Goal: Transaction & Acquisition: Purchase product/service

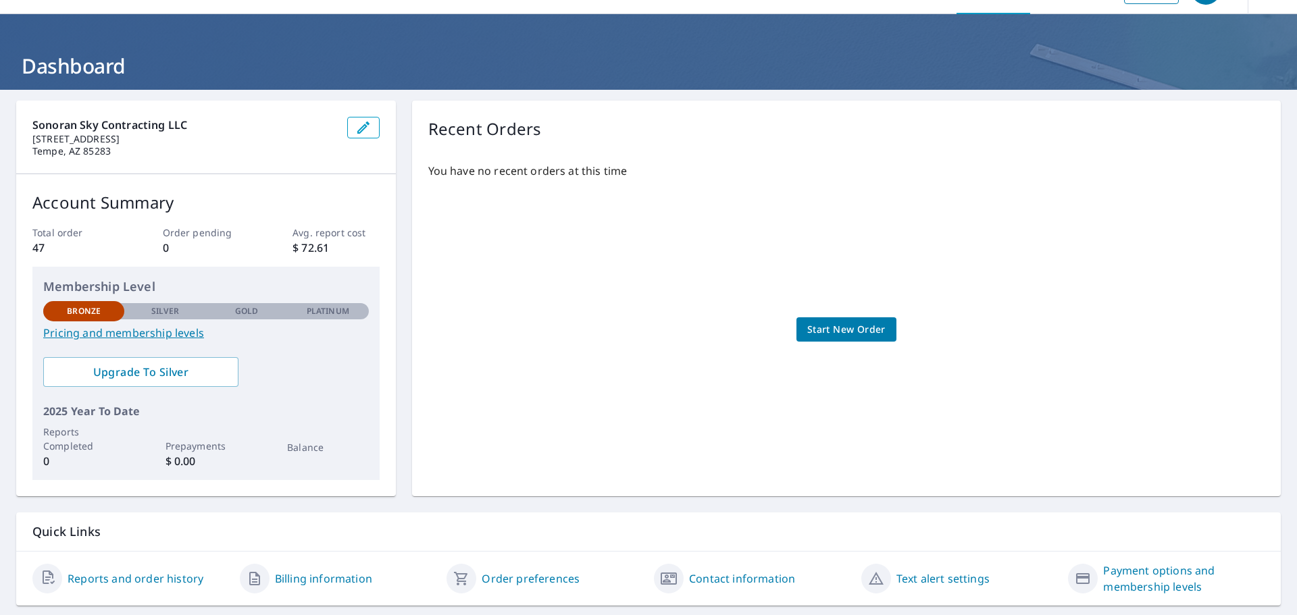
scroll to position [70, 0]
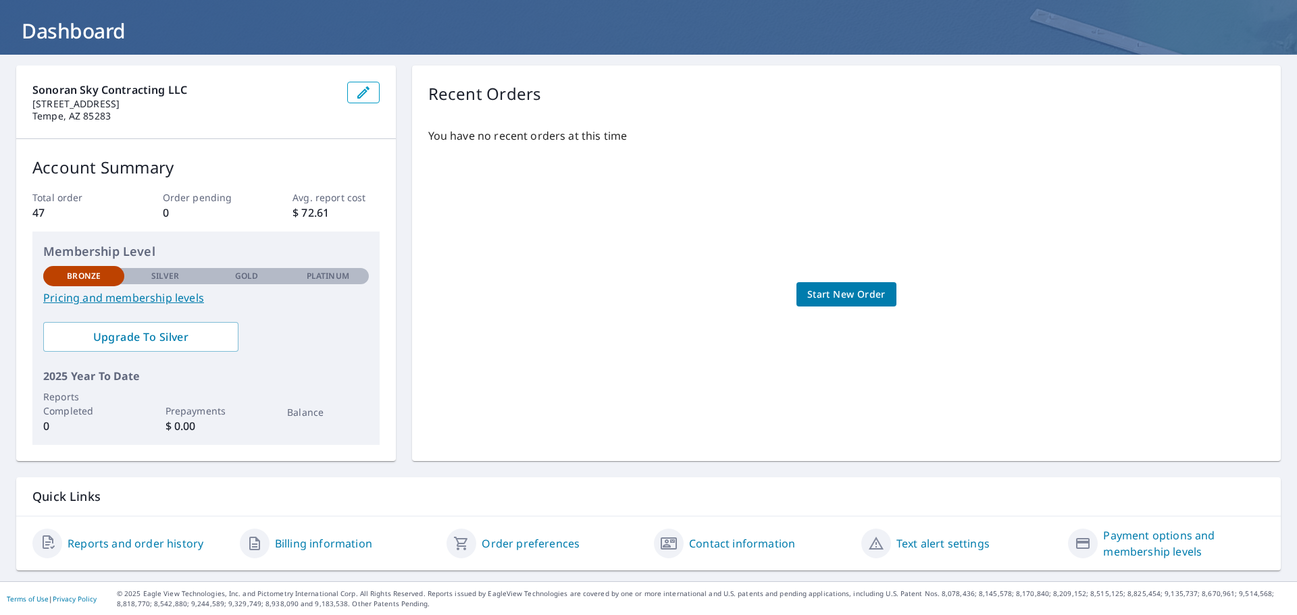
click at [161, 543] on link "Reports and order history" at bounding box center [136, 544] width 136 height 16
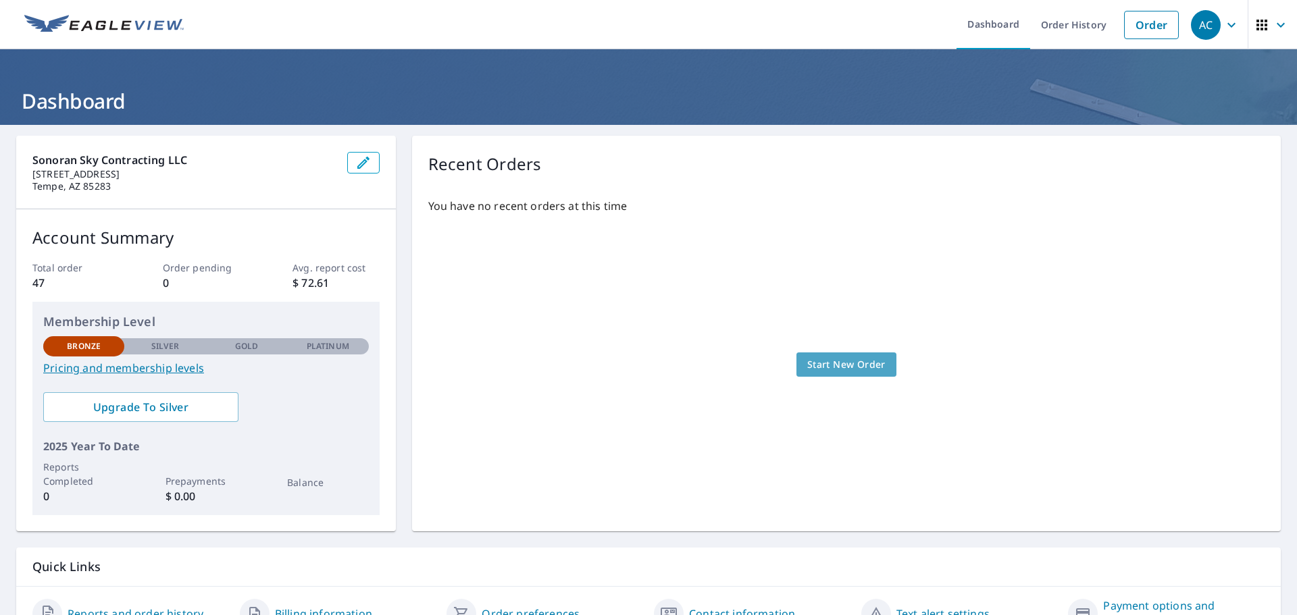
click at [851, 359] on span "Start New Order" at bounding box center [846, 365] width 78 height 17
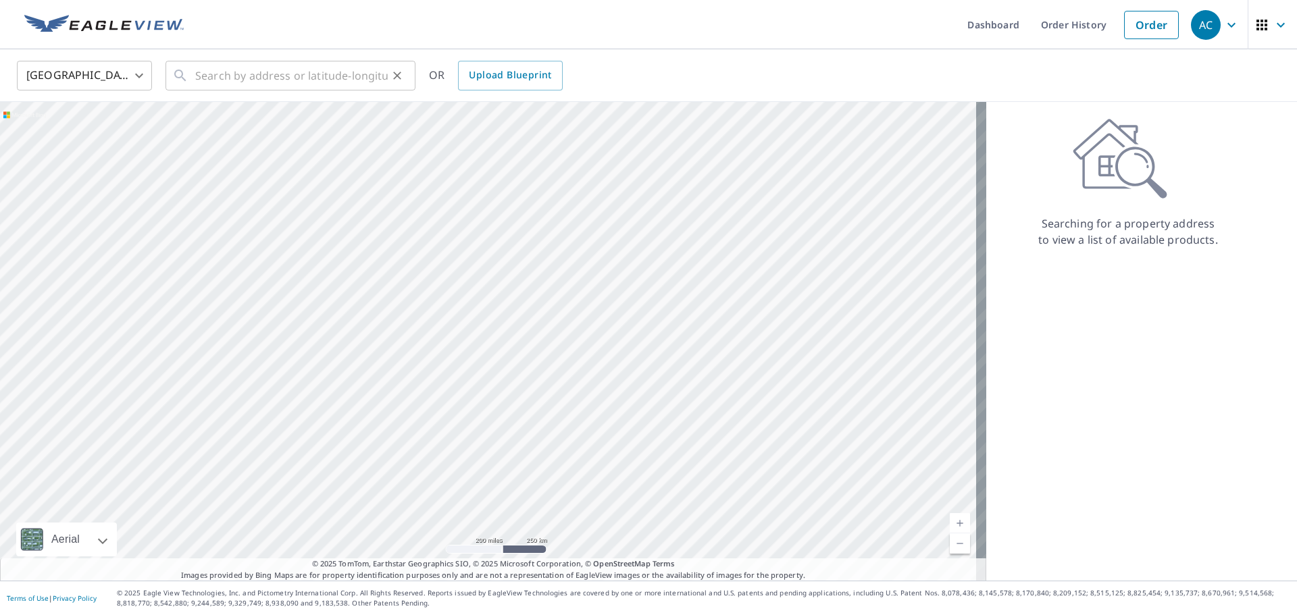
click at [185, 74] on icon at bounding box center [180, 76] width 16 height 16
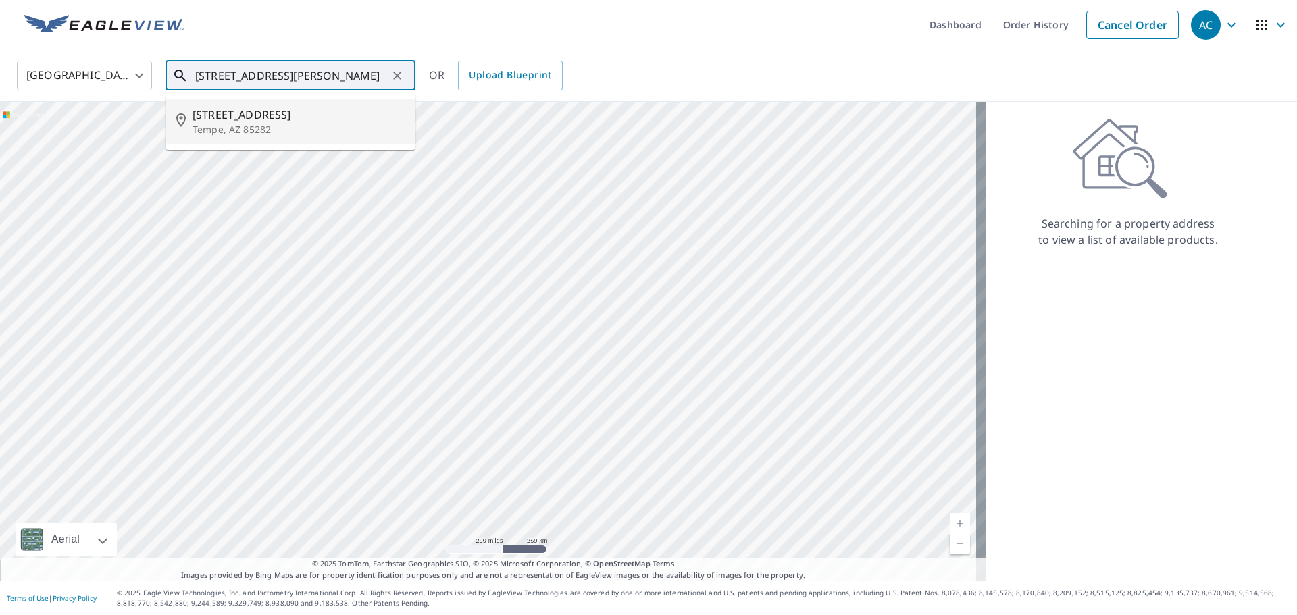
click at [256, 115] on span "1122 W Malibu Dr" at bounding box center [298, 115] width 212 height 16
type input "1122 W Malibu Dr Tempe, AZ 85282"
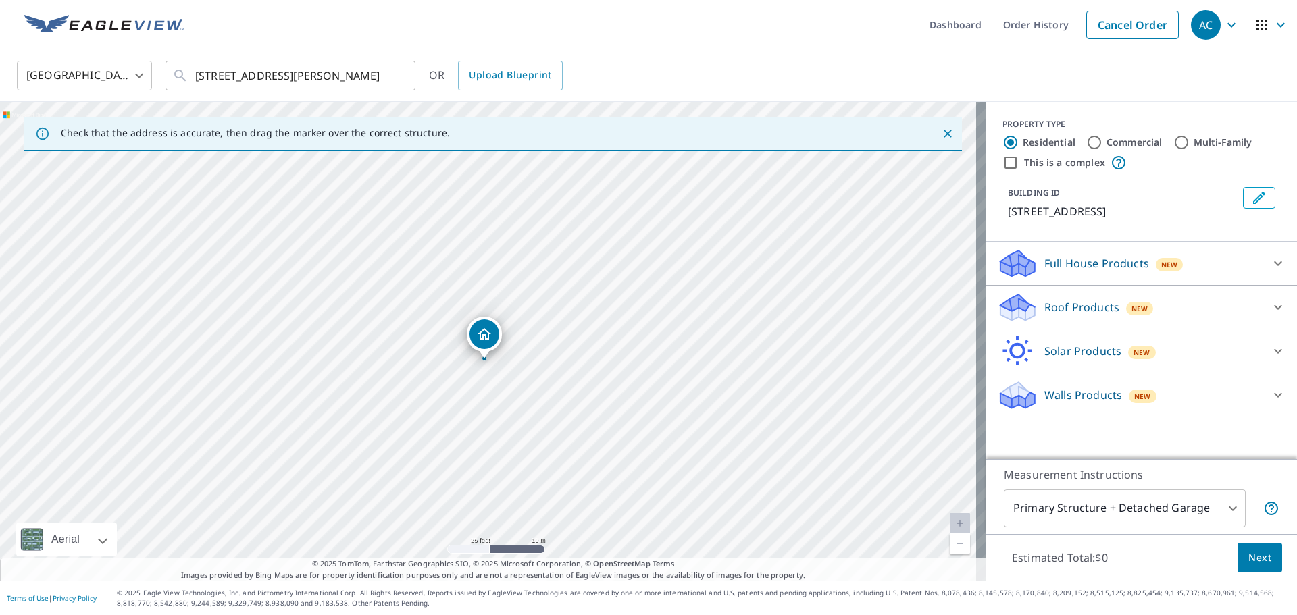
drag, startPoint x: 617, startPoint y: 252, endPoint x: 538, endPoint y: 331, distance: 111.7
click at [618, 267] on div "1122 W Malibu Dr Tempe, AZ 85282" at bounding box center [493, 341] width 986 height 479
click at [479, 386] on div "1122 W Malibu Dr Tempe, AZ 85282" at bounding box center [493, 341] width 986 height 479
click at [509, 364] on div "1122 W Malibu Dr Tempe, AZ 85282" at bounding box center [493, 341] width 986 height 479
click at [1072, 306] on p "Roof Products" at bounding box center [1081, 307] width 75 height 16
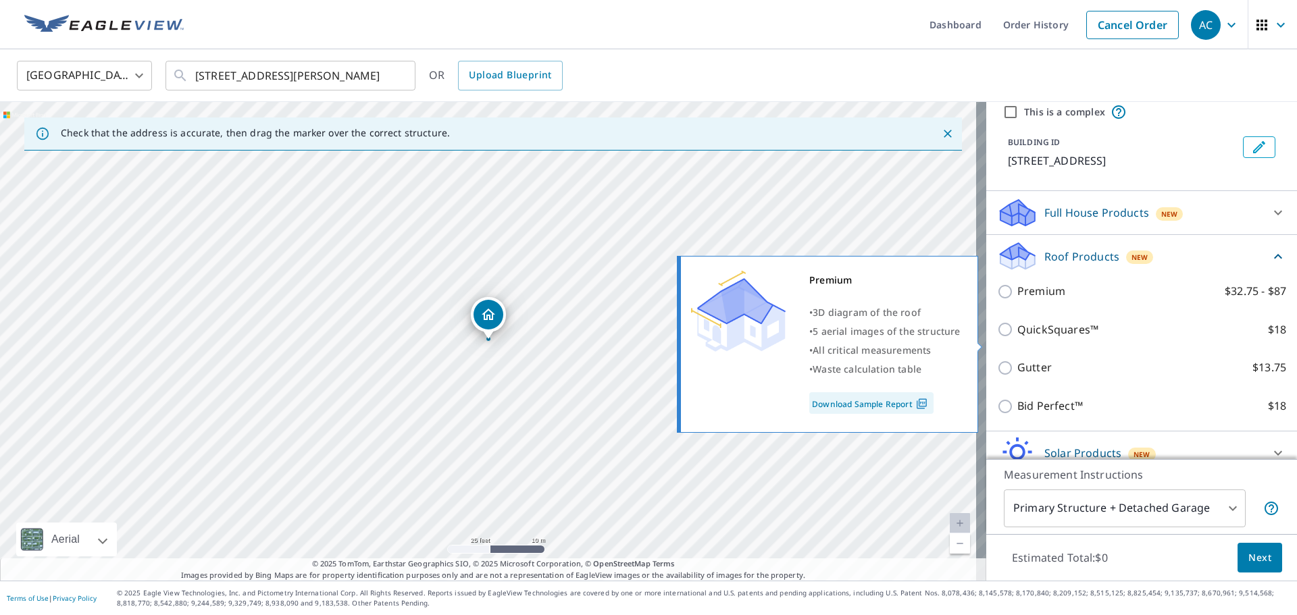
scroll to position [68, 0]
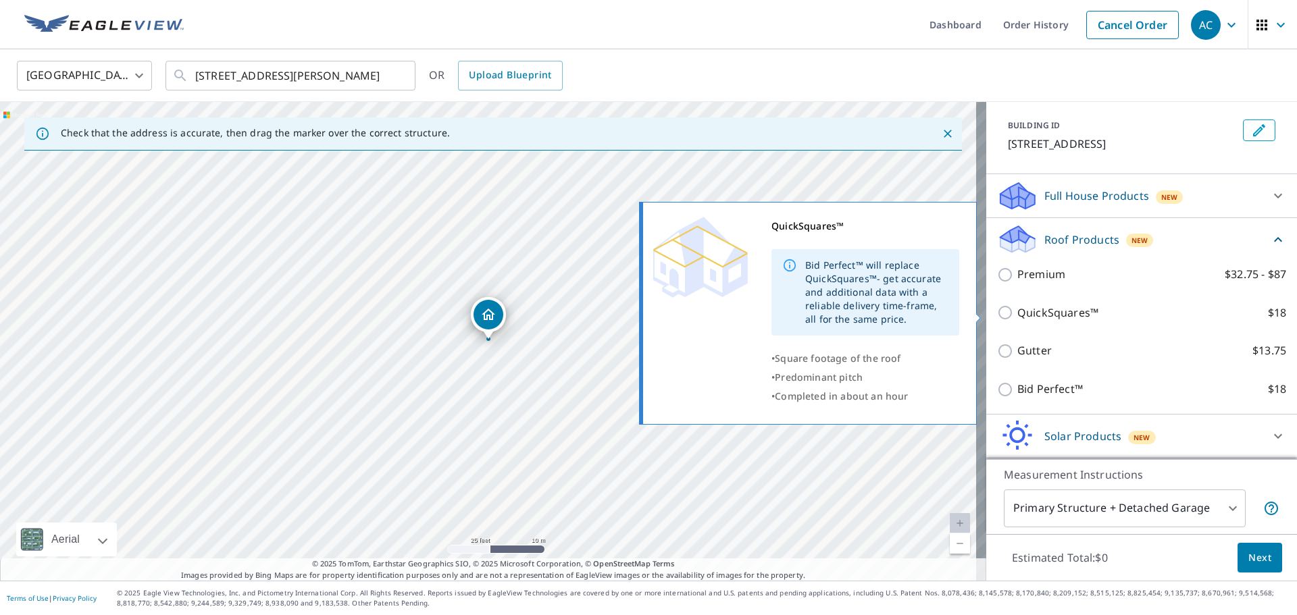
click at [1034, 311] on p "QuickSquares™" at bounding box center [1057, 313] width 81 height 17
click at [1017, 311] on input "QuickSquares™ $18" at bounding box center [1007, 313] width 20 height 16
checkbox input "true"
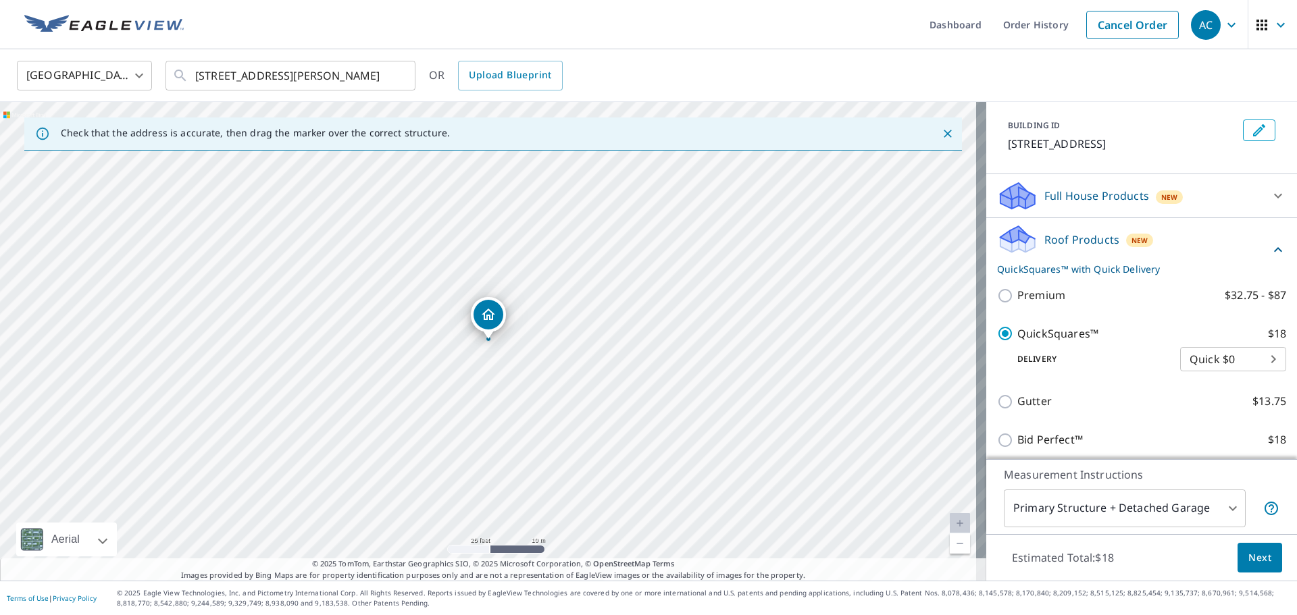
click at [1118, 521] on body "AC AC Dashboard Order History Cancel Order AC United States US ​ 1122 W Malibu …" at bounding box center [648, 307] width 1297 height 615
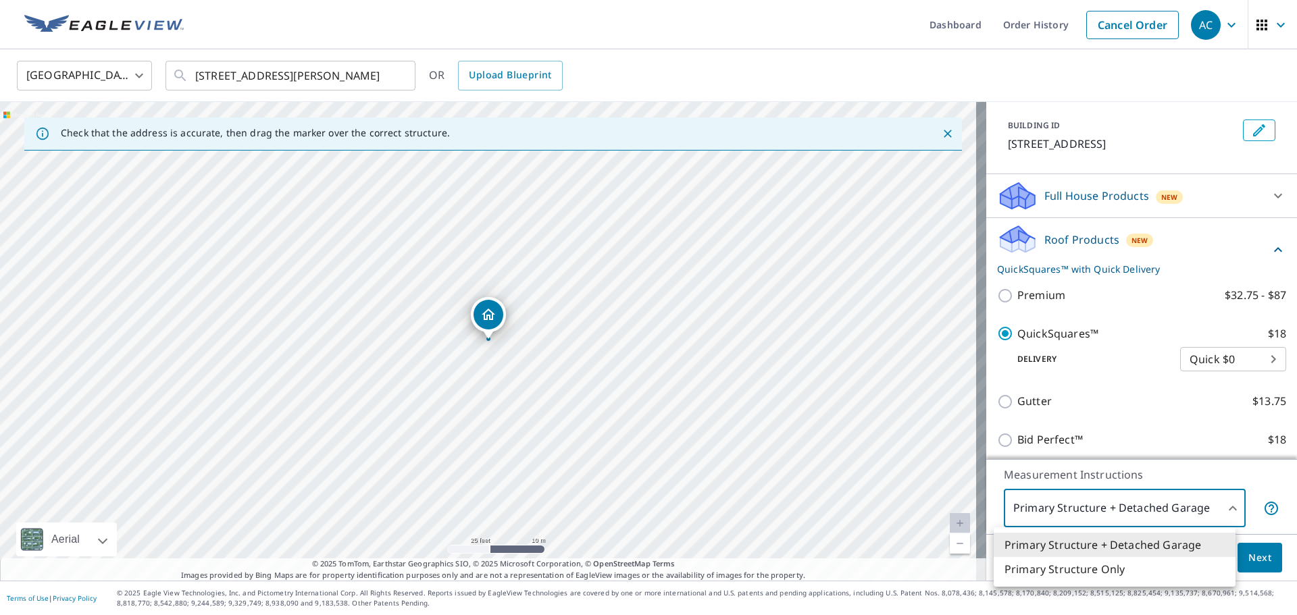
click at [1105, 571] on li "Primary Structure Only" at bounding box center [1114, 569] width 242 height 24
type input "2"
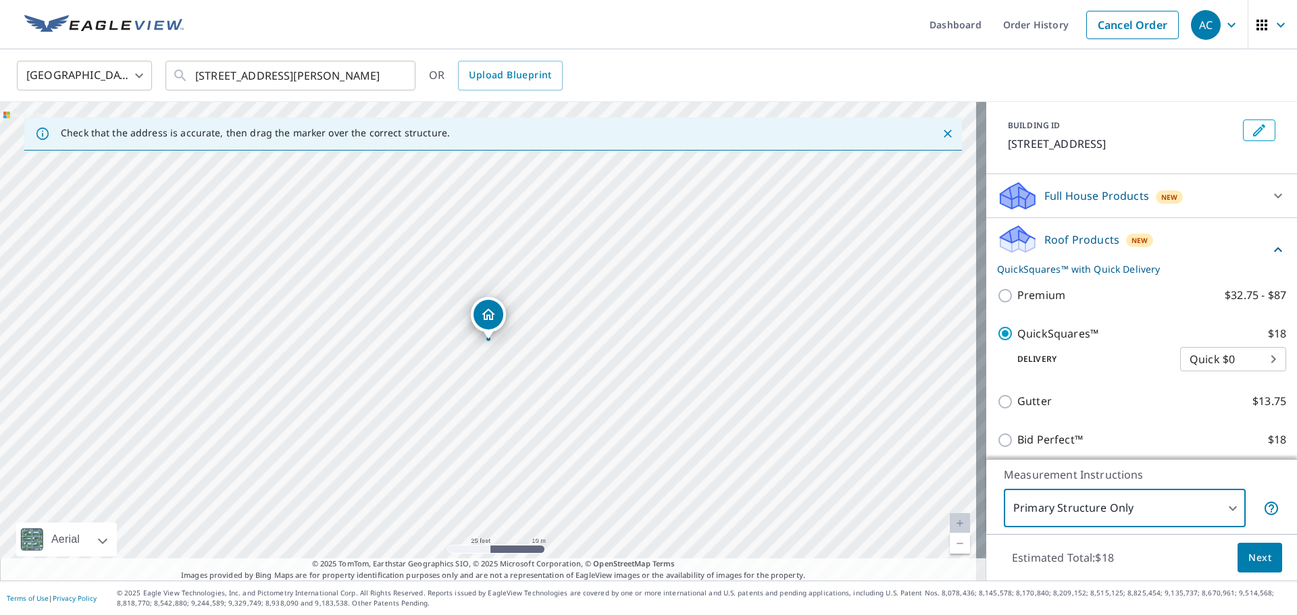
click at [1118, 477] on p "Measurement Instructions" at bounding box center [1141, 475] width 276 height 16
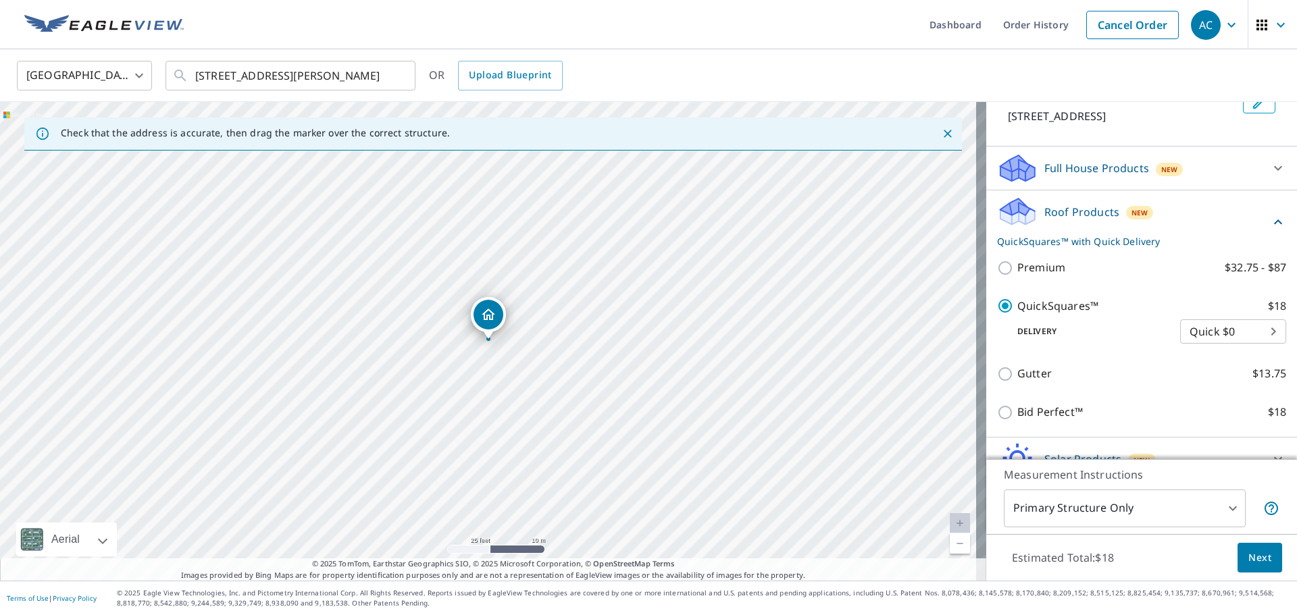
scroll to position [163, 0]
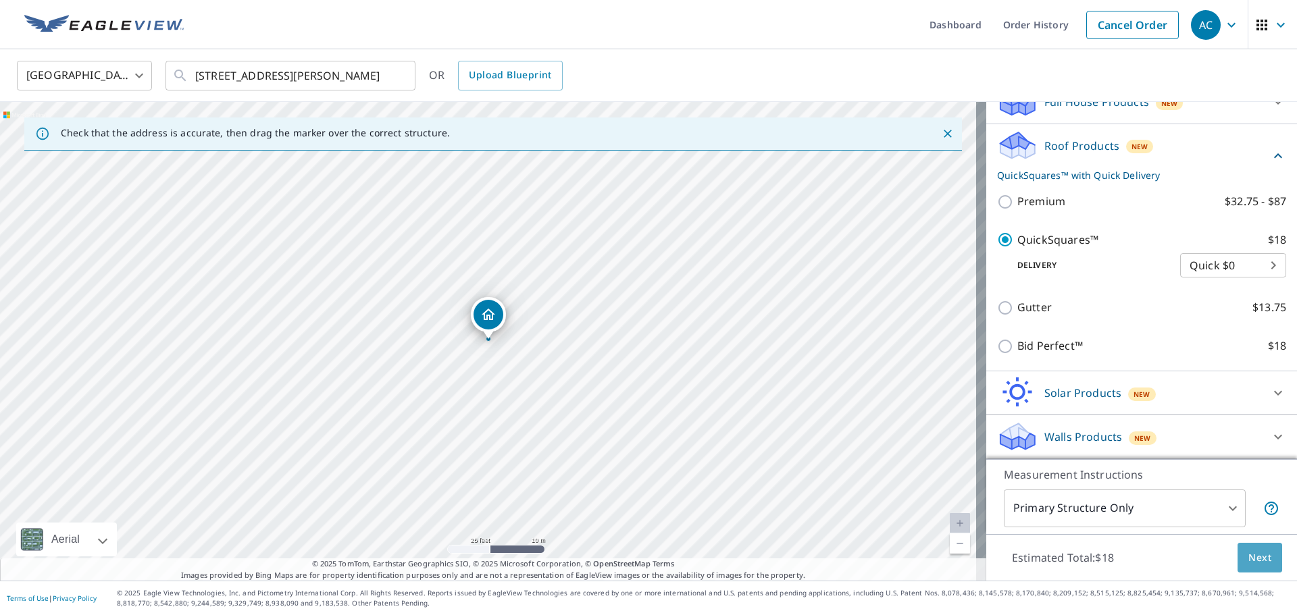
click at [1248, 554] on span "Next" at bounding box center [1259, 558] width 23 height 17
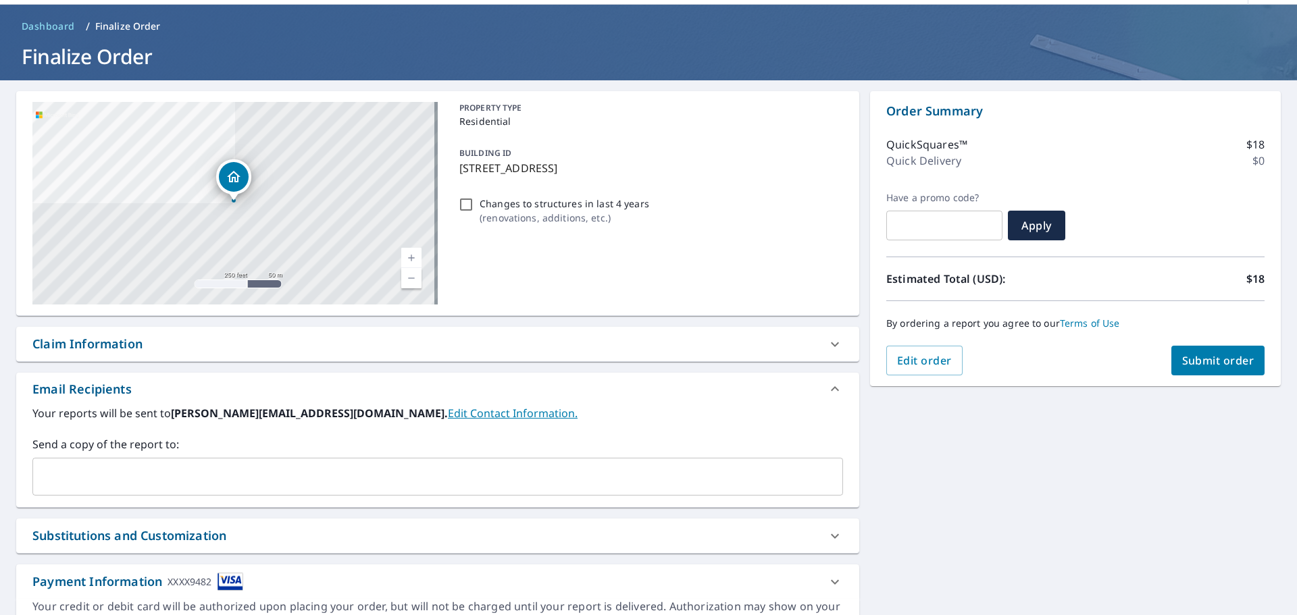
scroll to position [116, 0]
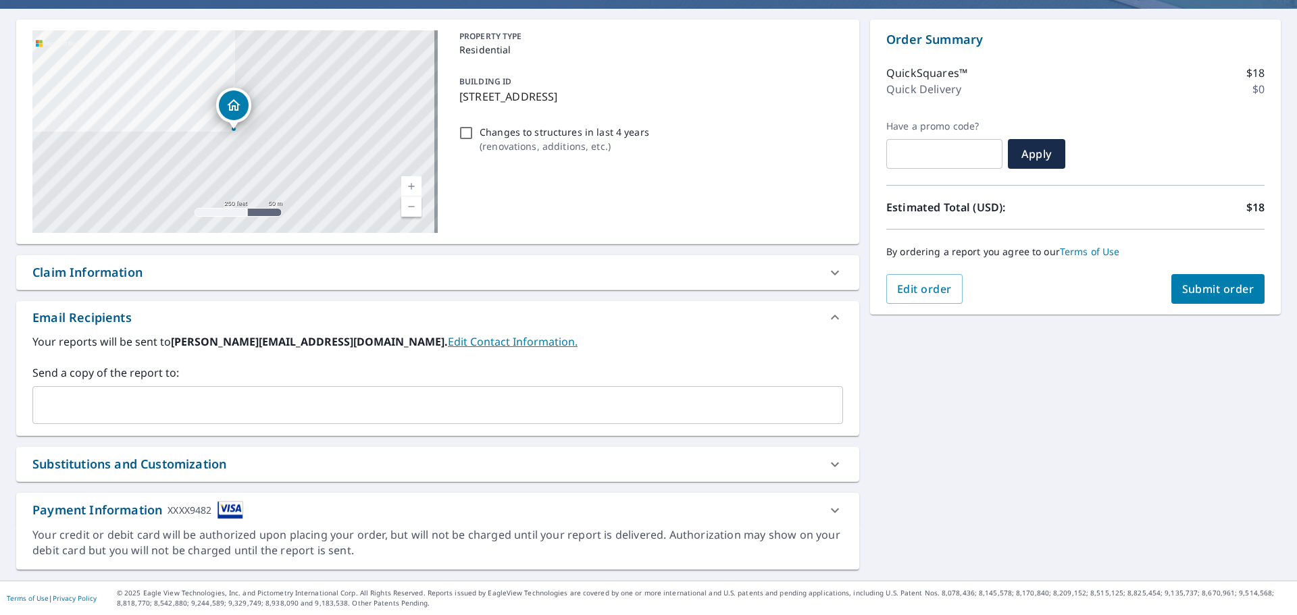
click at [463, 339] on link "Edit Contact Information." at bounding box center [513, 341] width 130 height 15
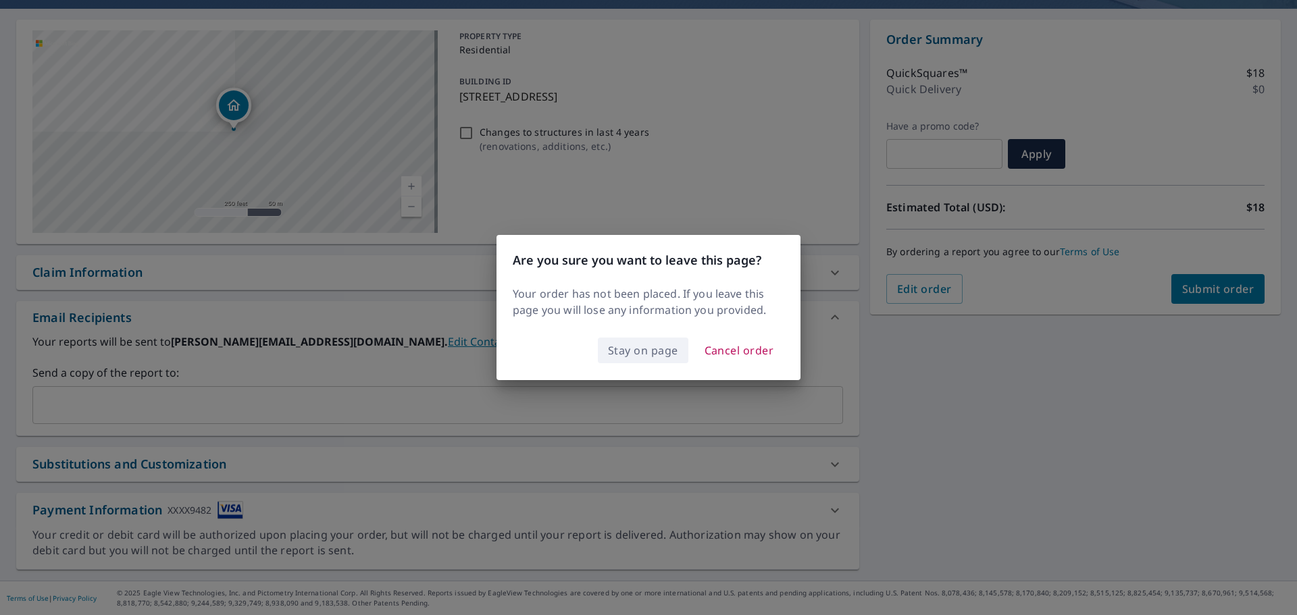
click at [649, 350] on span "Stay on page" at bounding box center [643, 350] width 70 height 19
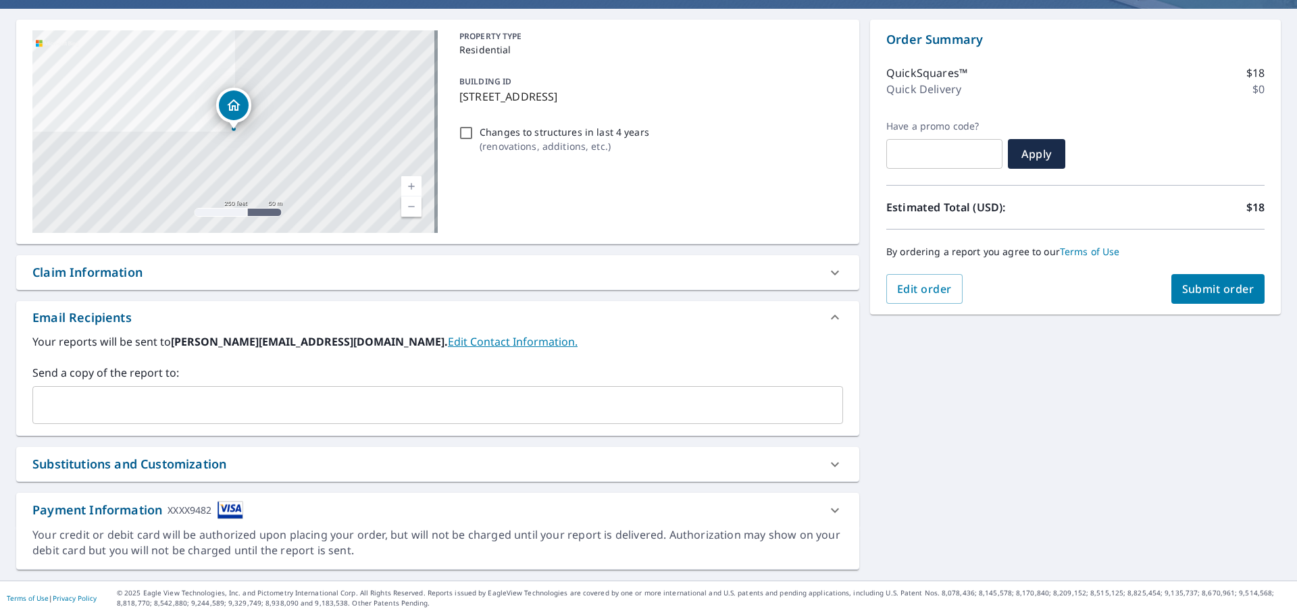
click at [222, 401] on input "text" at bounding box center [427, 405] width 778 height 26
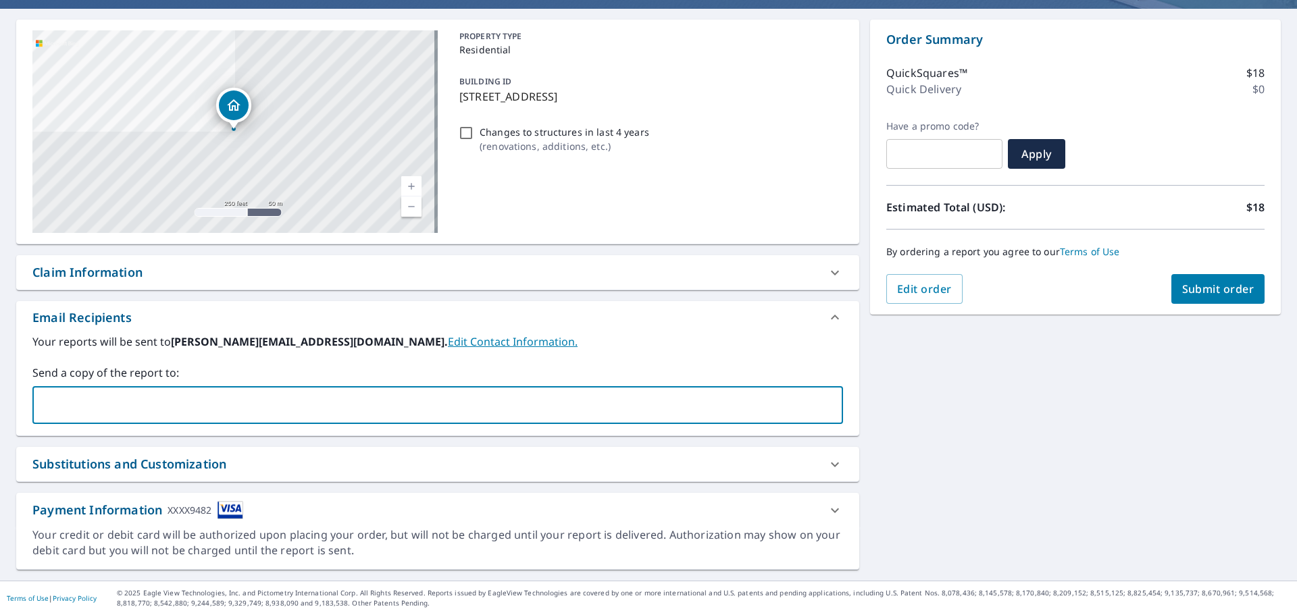
type input "aaron.marshall.combs@gmail.com"
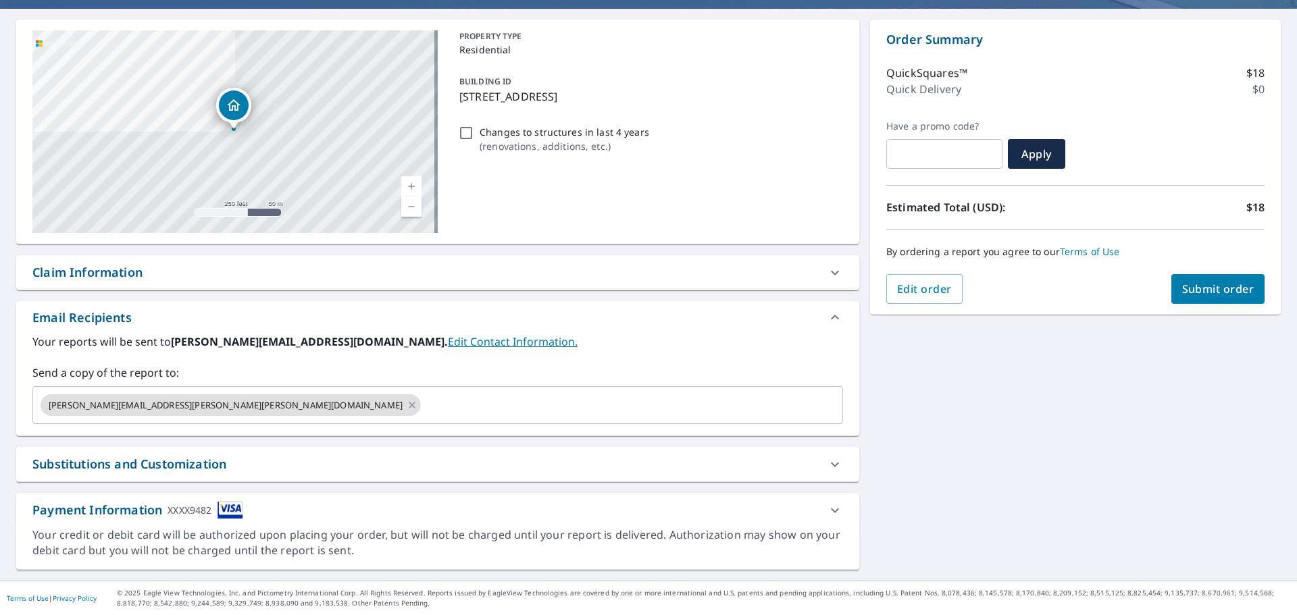
click at [882, 373] on div "**********" at bounding box center [648, 295] width 1297 height 572
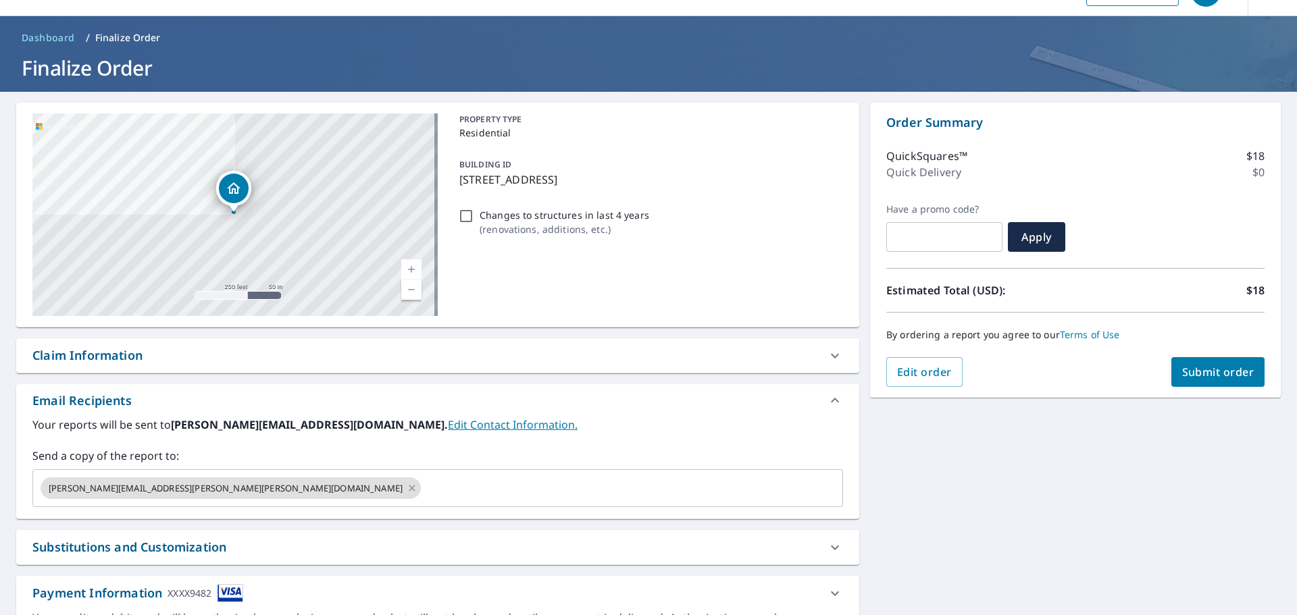
scroll to position [0, 0]
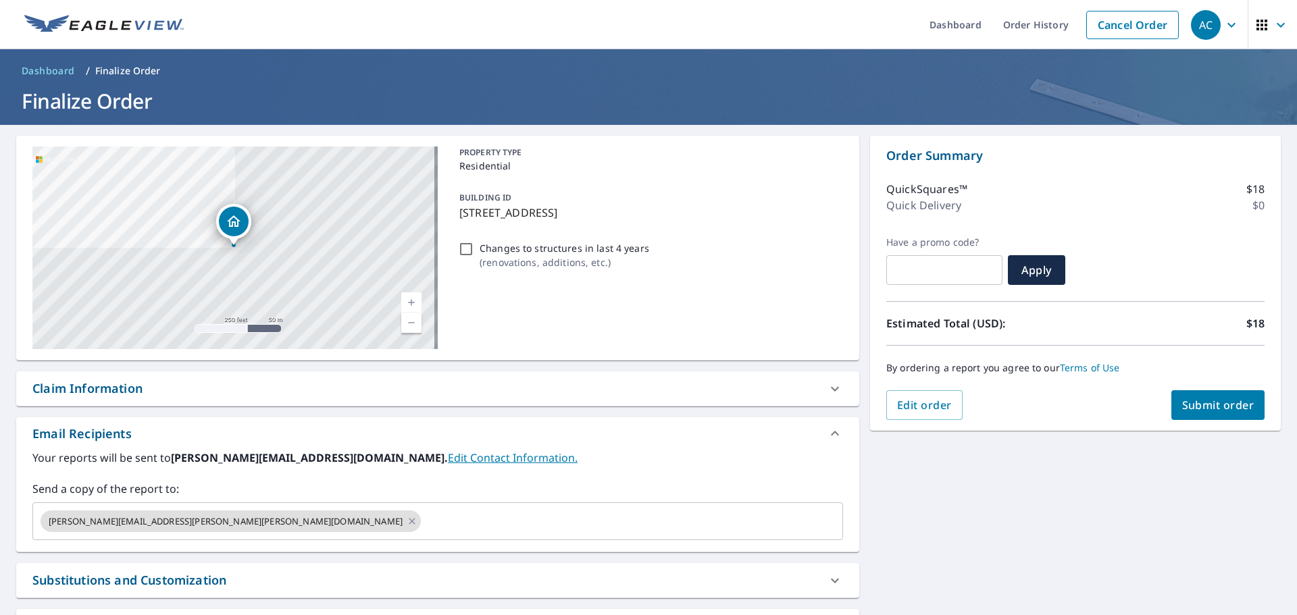
click at [1182, 411] on span "Submit order" at bounding box center [1218, 405] width 72 height 15
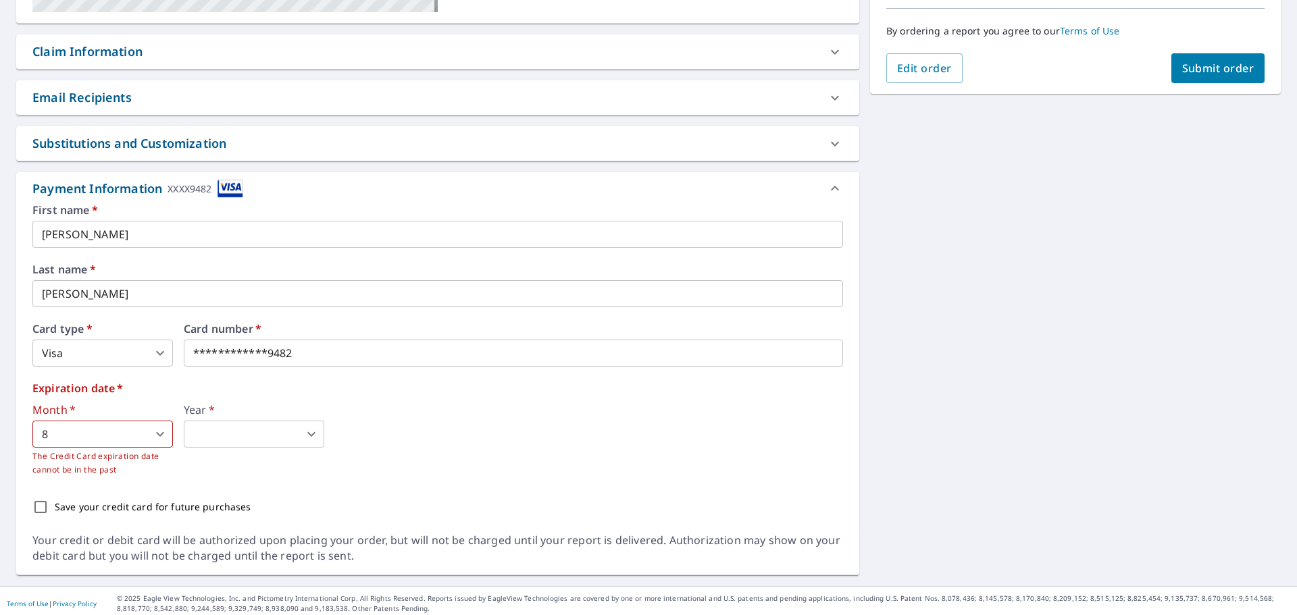
scroll to position [338, 0]
click at [185, 350] on iframe at bounding box center [448, 352] width 528 height 27
click at [122, 359] on body "AC AC Dashboard Order History Cancel Order AC Dashboard / Finalize Order Finali…" at bounding box center [648, 307] width 1297 height 615
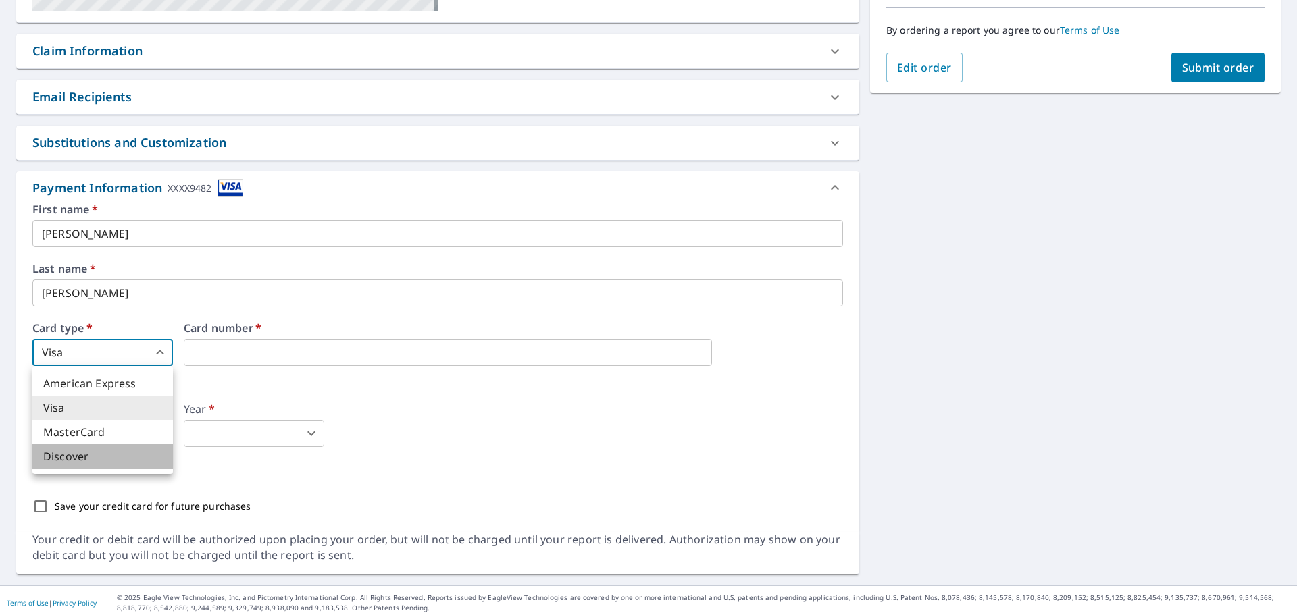
click at [88, 459] on li "Discover" at bounding box center [102, 456] width 140 height 24
type input "4"
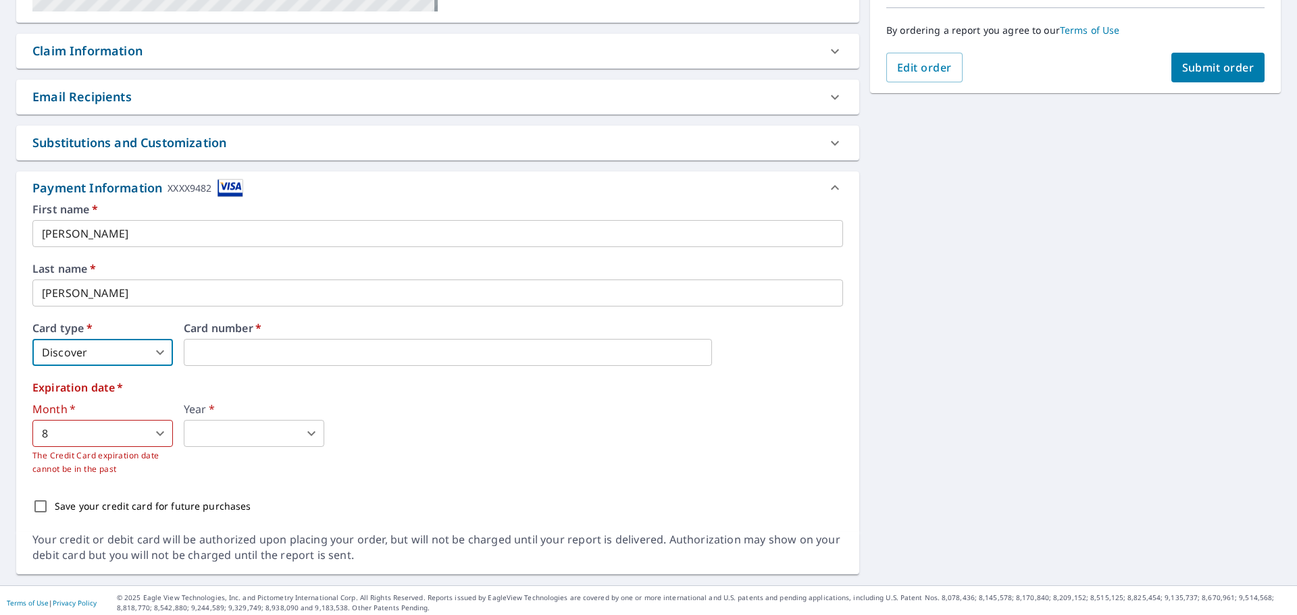
click at [237, 338] on div "Card number   *" at bounding box center [513, 344] width 659 height 43
click at [131, 433] on body "AC AC Dashboard Order History Cancel Order AC Dashboard / Finalize Order Finali…" at bounding box center [648, 307] width 1297 height 615
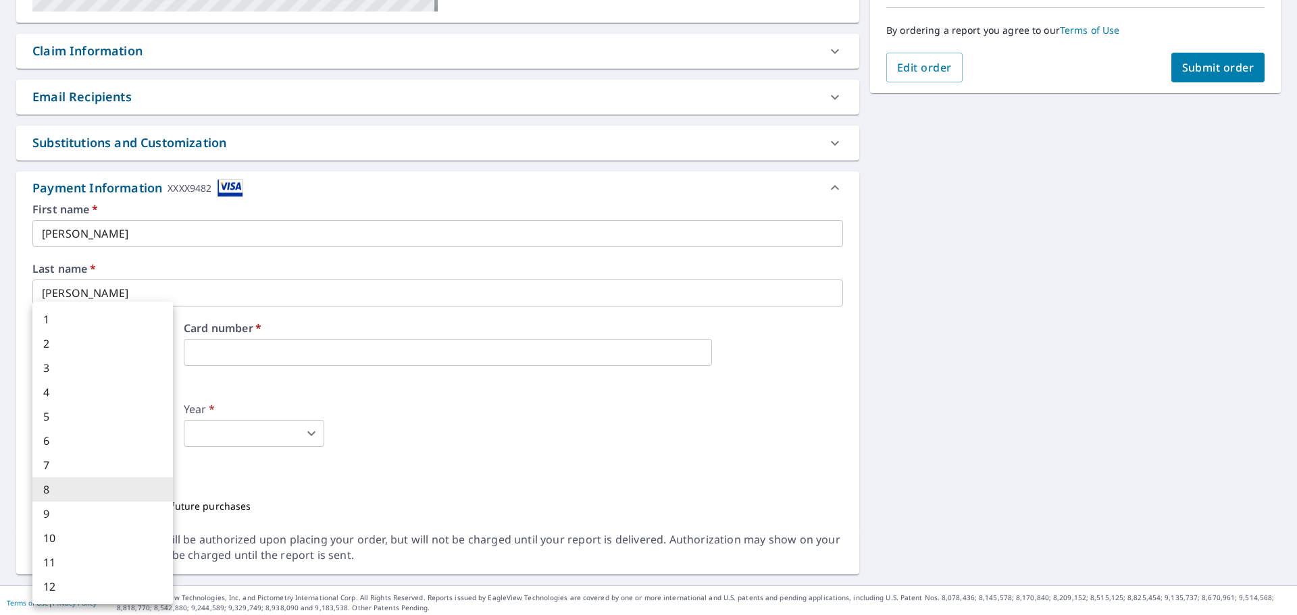
click at [418, 400] on div at bounding box center [648, 307] width 1297 height 615
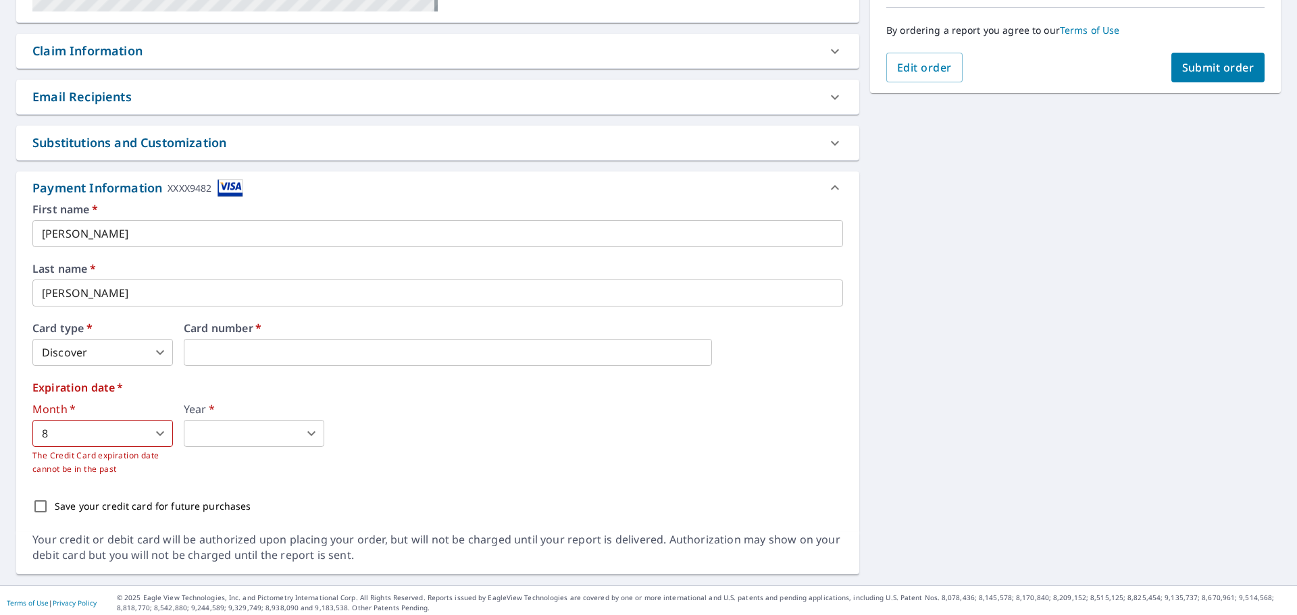
click at [115, 434] on body "AC AC Dashboard Order History Cancel Order AC Dashboard / Finalize Order Finali…" at bounding box center [648, 307] width 1297 height 615
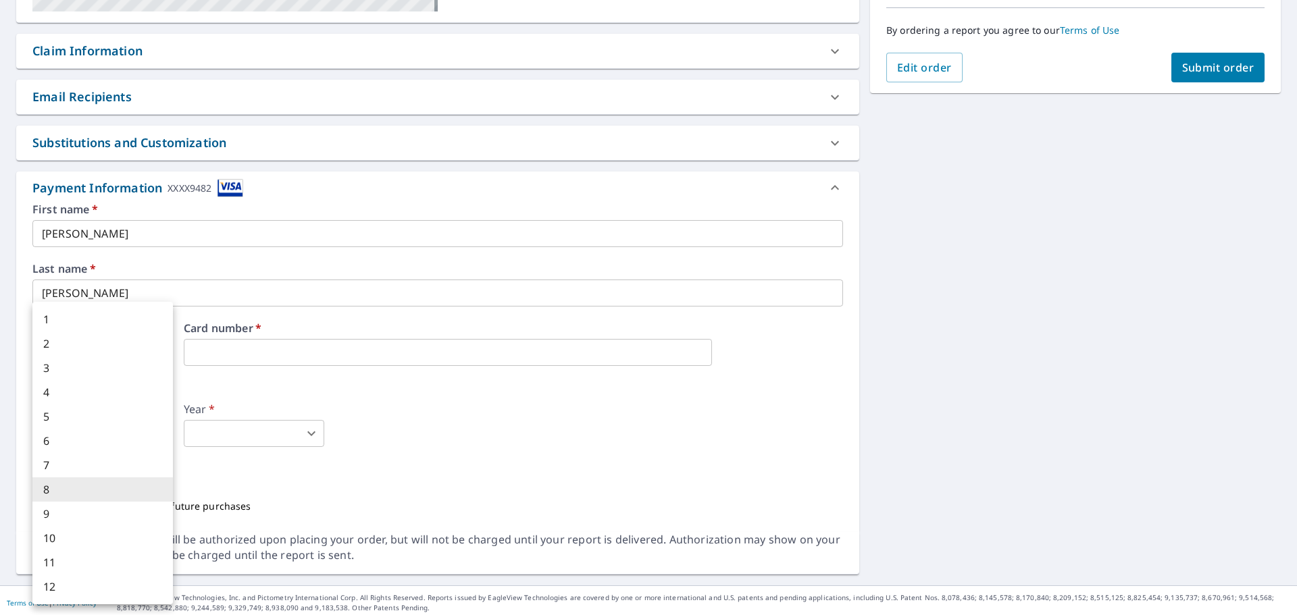
click at [55, 344] on li "2" at bounding box center [102, 344] width 140 height 24
type input "2"
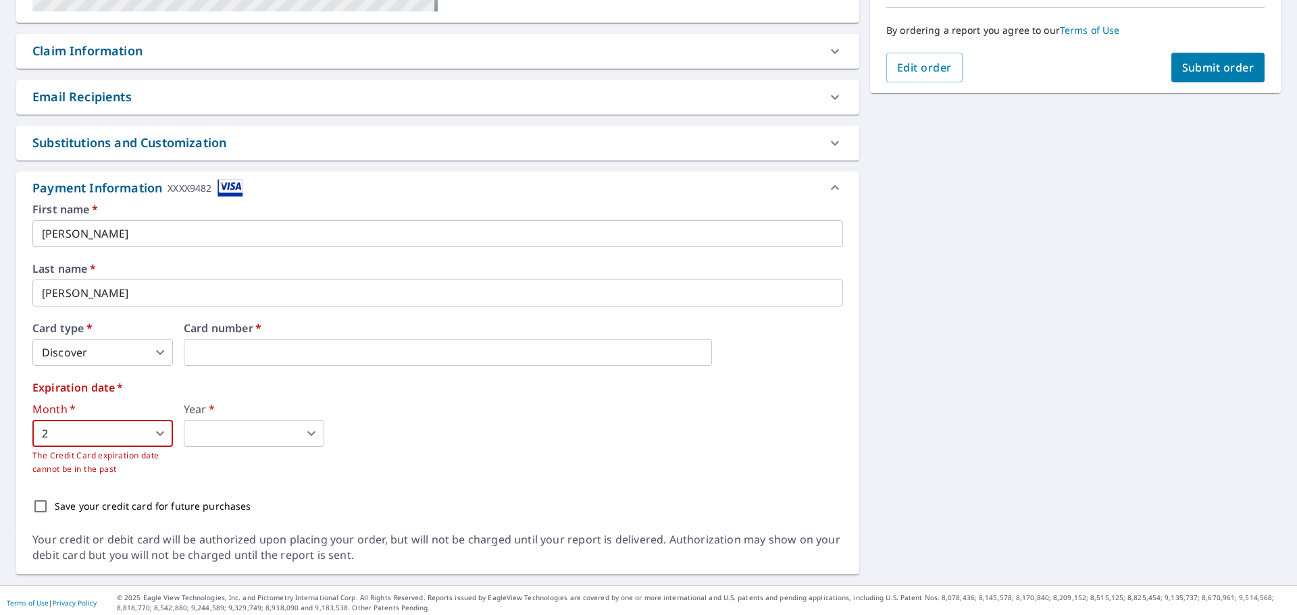
click at [240, 432] on body "AC AC Dashboard Order History Cancel Order AC Dashboard / Finalize Order Finali…" at bounding box center [648, 307] width 1297 height 615
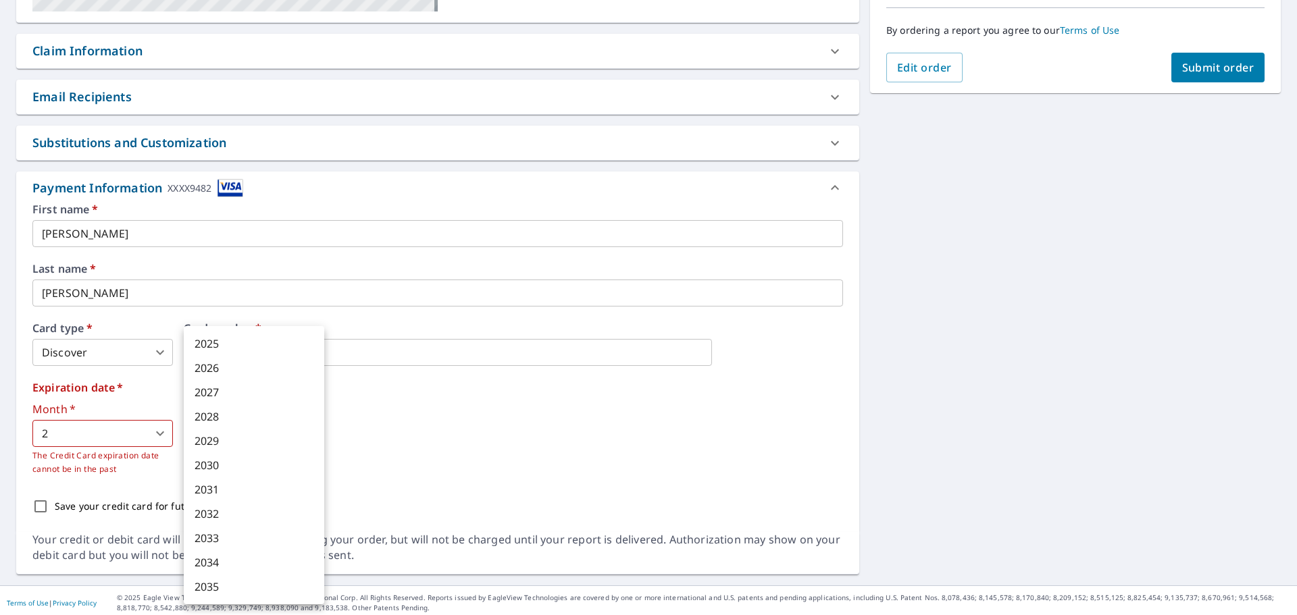
click at [226, 466] on li "2030" at bounding box center [254, 465] width 140 height 24
type input "2030"
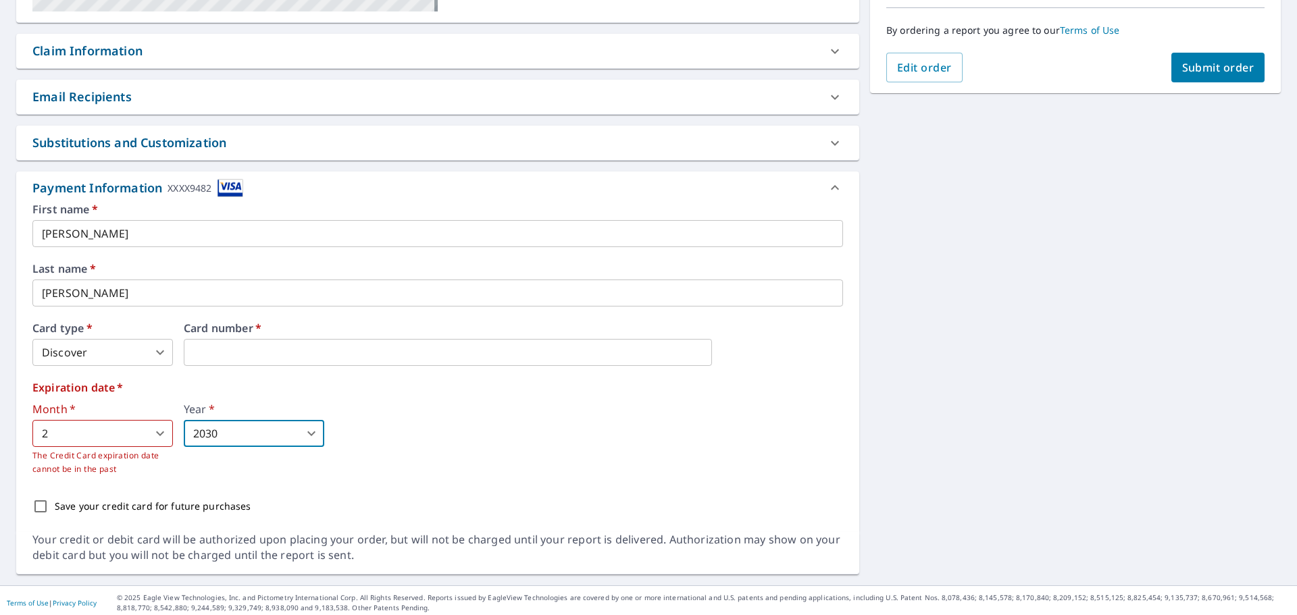
click at [427, 525] on div "First name   * Aaron ​ Last name   * Combs ​ Card type   * Discover 4 ​ Card nu…" at bounding box center [437, 368] width 843 height 328
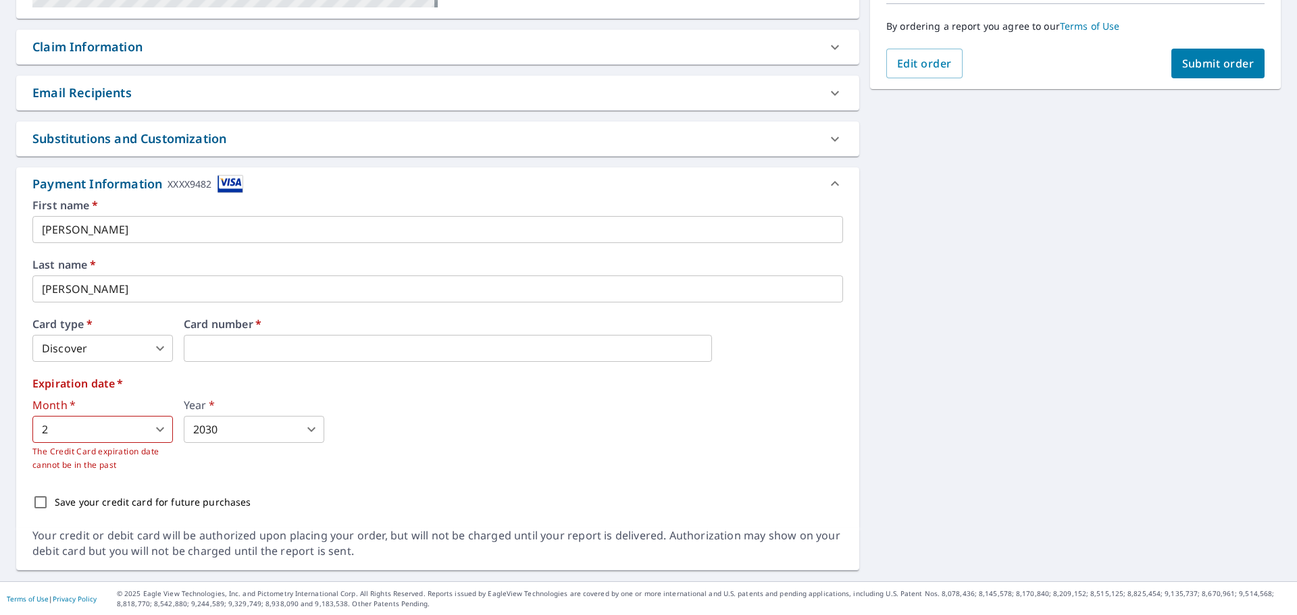
click at [1204, 121] on div "1122 W Malibu Dr Tempe, AZ 85282 Aerial Road A standard road map Aerial A detai…" at bounding box center [648, 182] width 1297 height 798
click at [1214, 63] on span "Submit order" at bounding box center [1218, 63] width 72 height 15
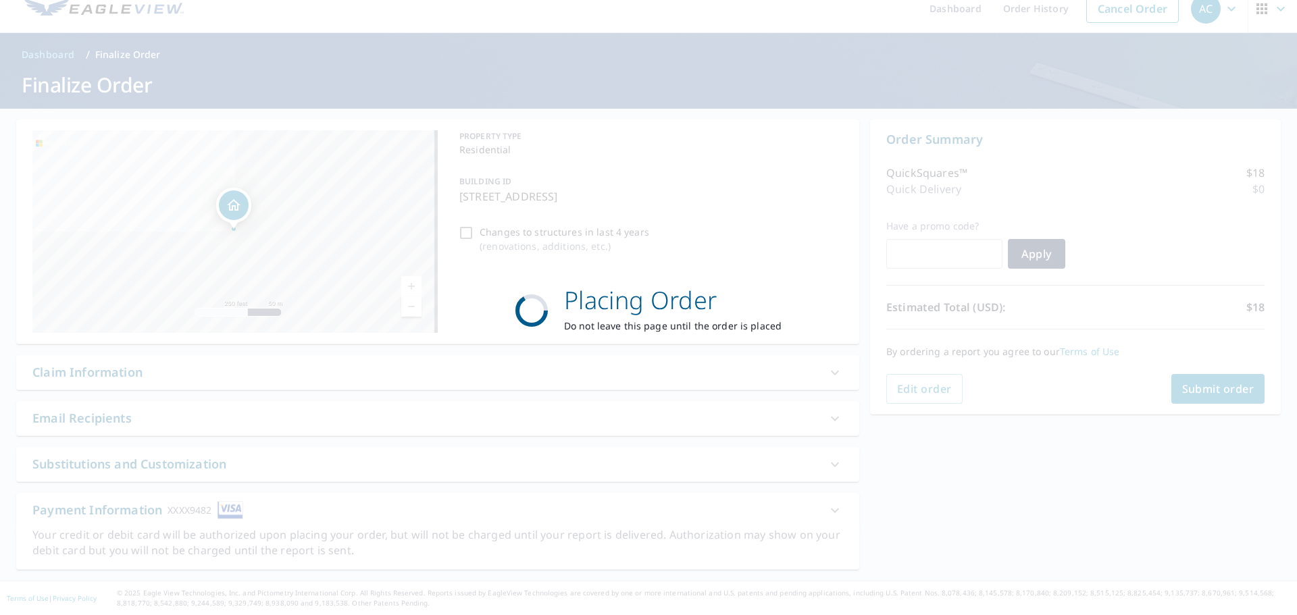
scroll to position [16, 0]
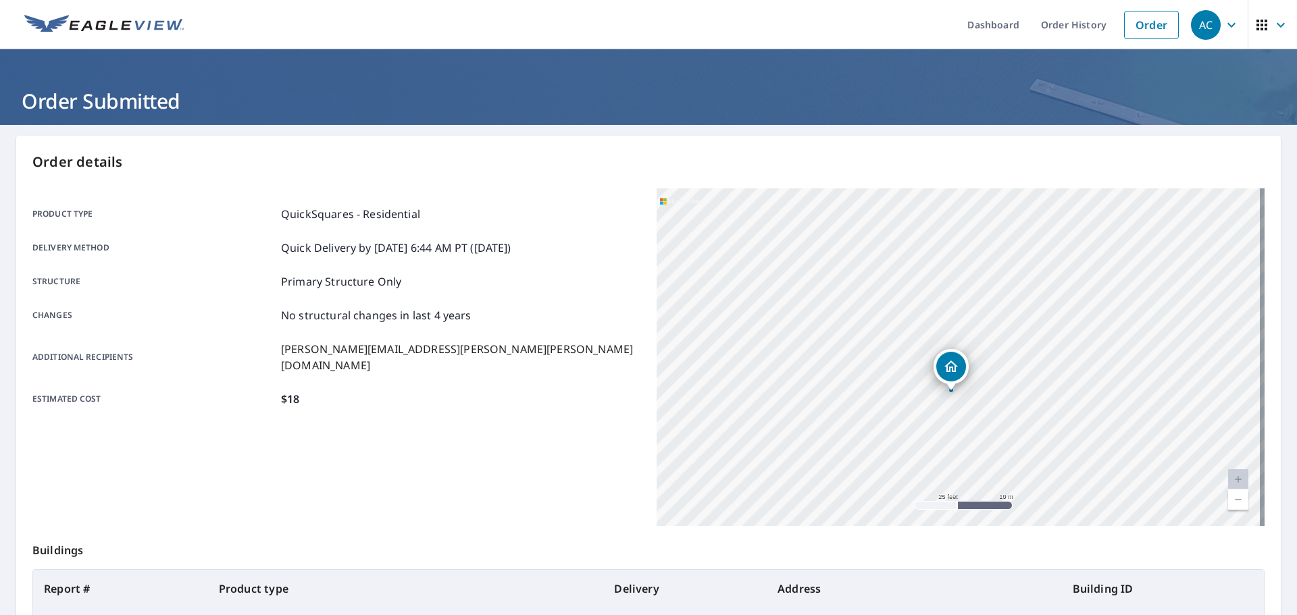
click at [924, 394] on div "1122 W Malibu Dr Tempe, AZ 85282" at bounding box center [960, 357] width 608 height 338
click at [946, 383] on div "1122 W Malibu Dr Tempe, AZ 85282" at bounding box center [960, 357] width 608 height 338
click at [972, 31] on link "Dashboard" at bounding box center [993, 24] width 74 height 49
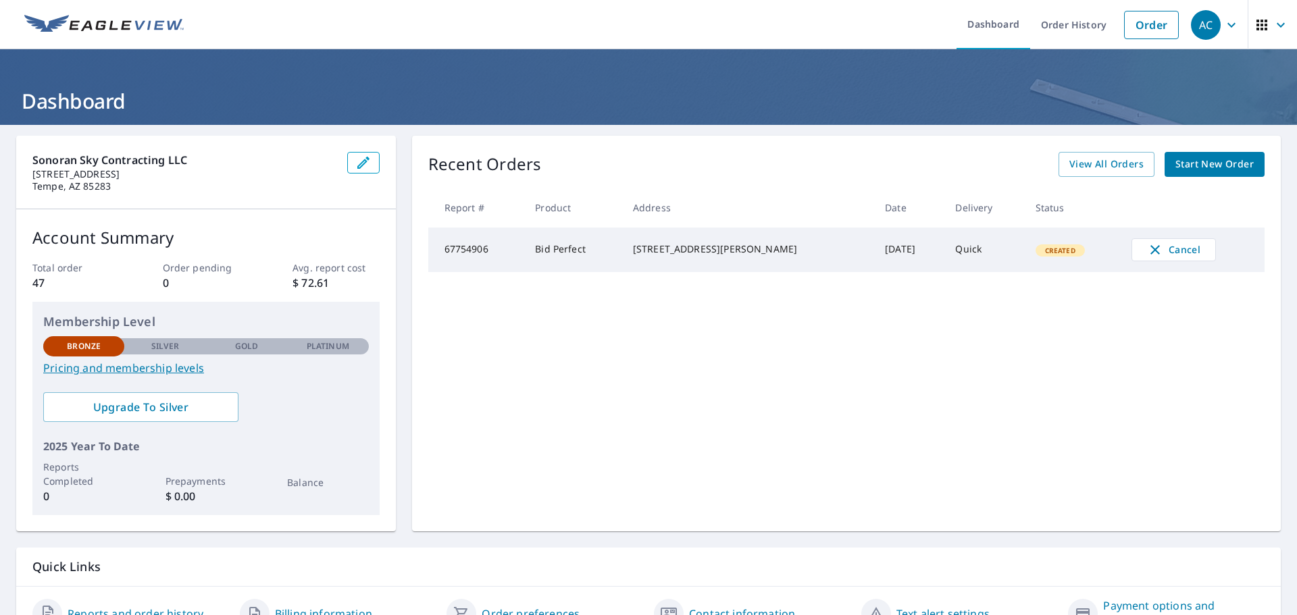
click at [1276, 29] on icon "button" at bounding box center [1280, 25] width 16 height 16
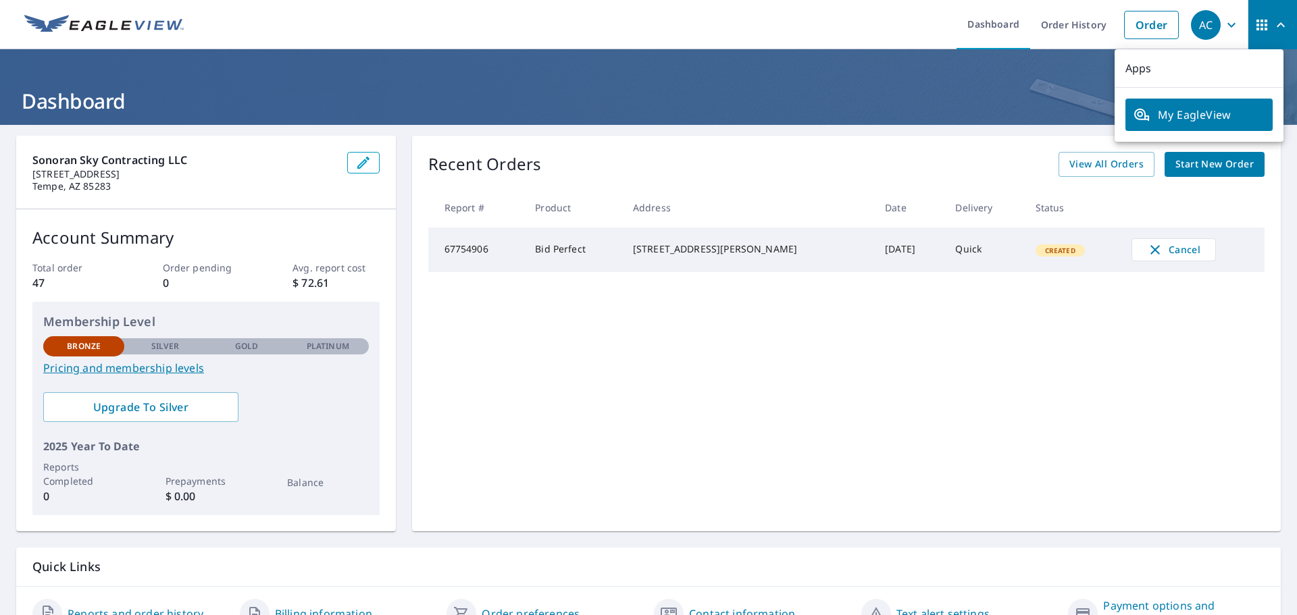
click at [1196, 111] on span "My EagleView" at bounding box center [1198, 115] width 131 height 16
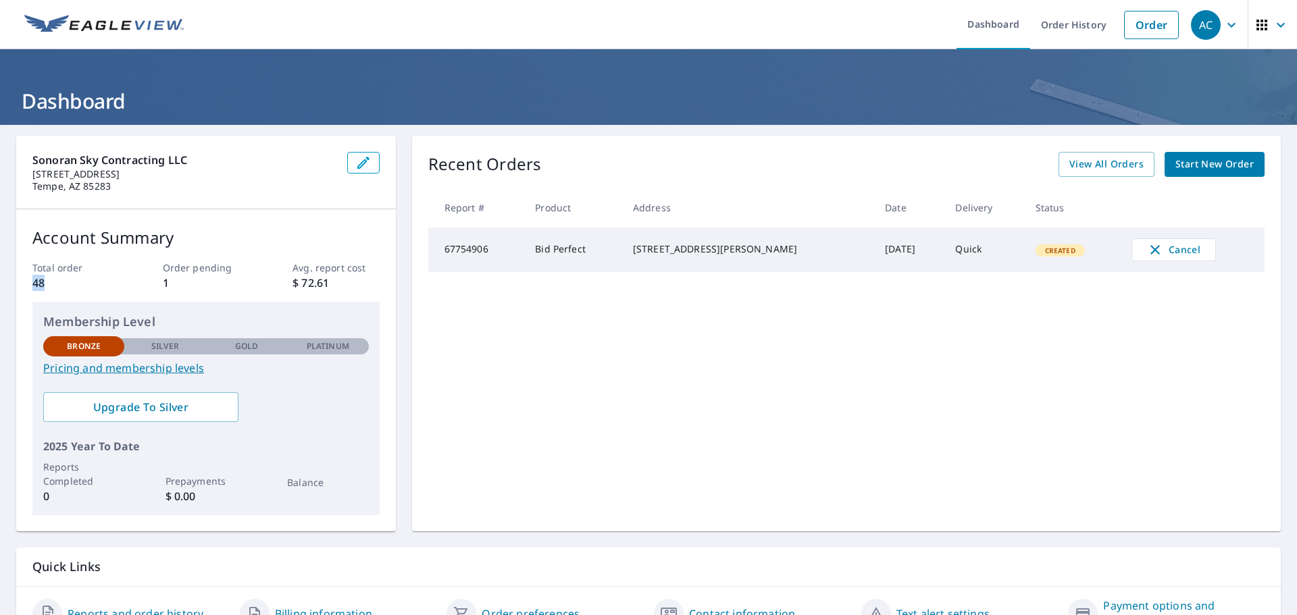
drag, startPoint x: 28, startPoint y: 279, endPoint x: 70, endPoint y: 282, distance: 42.7
click at [70, 282] on div "Account Summary Total order 48 Order pending 1 Avg. report cost $ 72.61 Members…" at bounding box center [206, 370] width 380 height 322
click at [70, 282] on p "48" at bounding box center [75, 283] width 86 height 16
click at [1109, 163] on span "View All Orders" at bounding box center [1106, 164] width 74 height 17
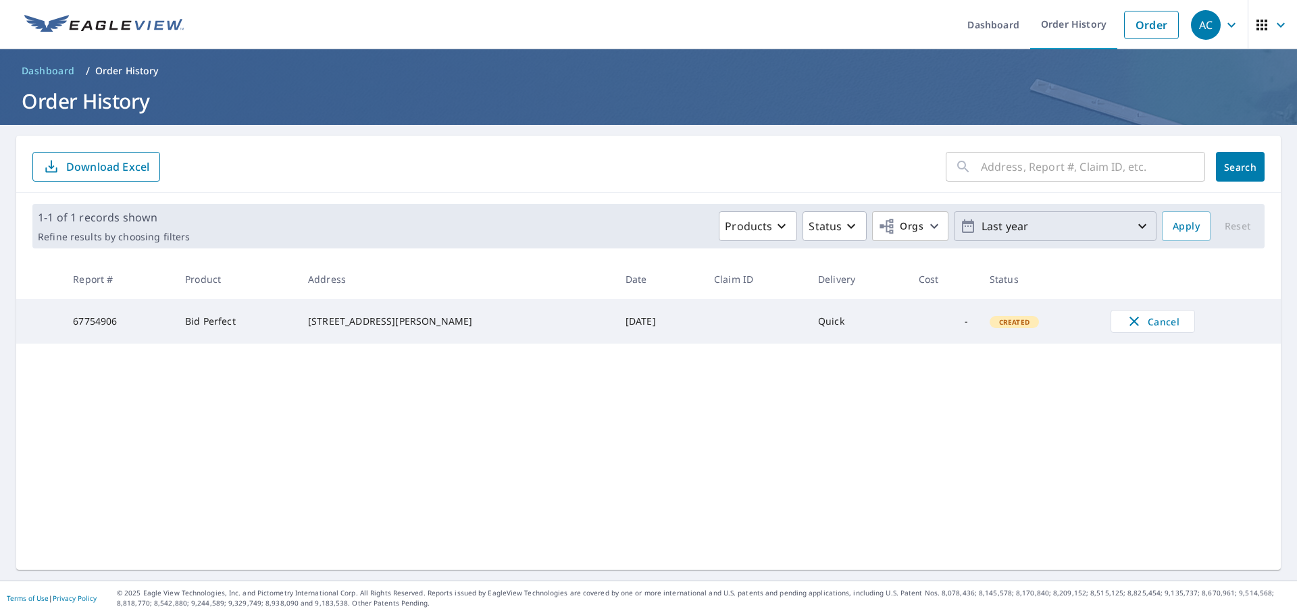
click at [987, 226] on p "Last year" at bounding box center [1055, 227] width 158 height 24
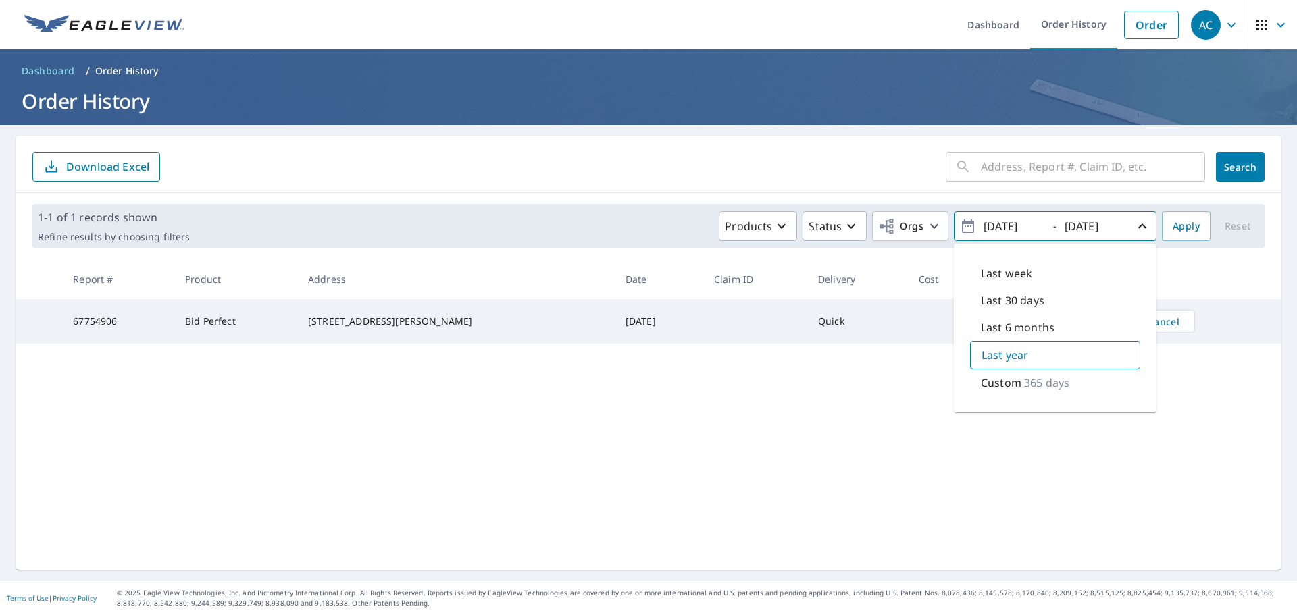
click at [1008, 386] on p "Custom" at bounding box center [1001, 383] width 41 height 16
click at [1000, 222] on input "[DATE]" at bounding box center [1012, 226] width 66 height 22
type input "[DATE]"
click at [1174, 231] on span "Apply" at bounding box center [1185, 226] width 27 height 17
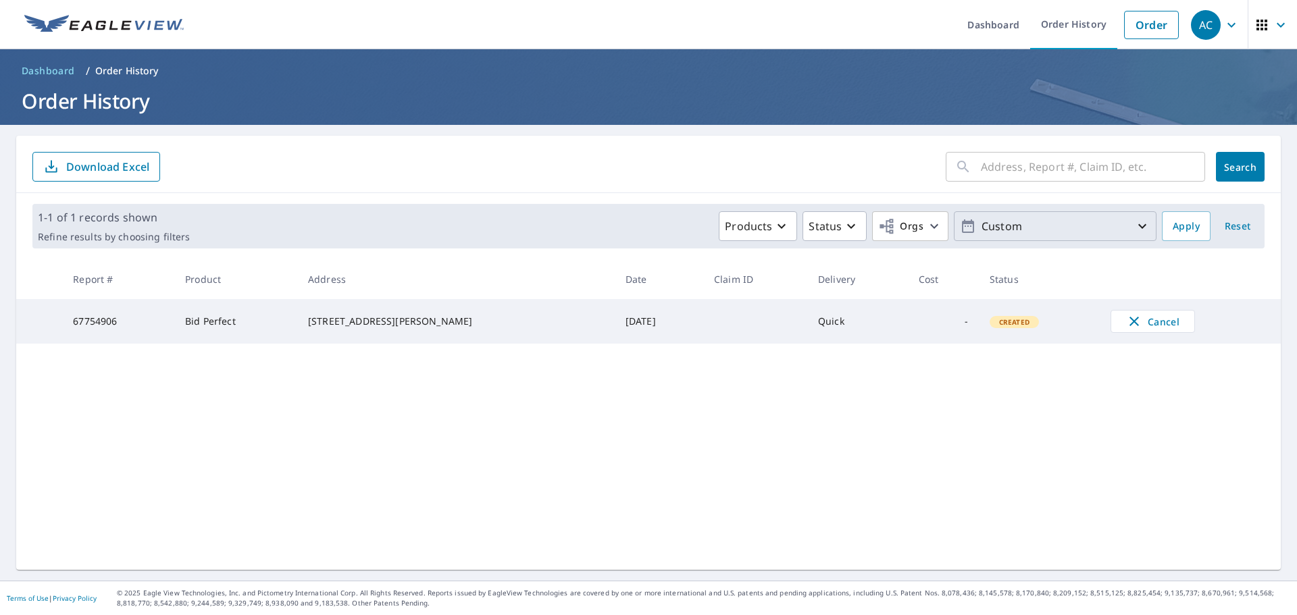
click at [985, 236] on p "Custom" at bounding box center [1055, 227] width 158 height 24
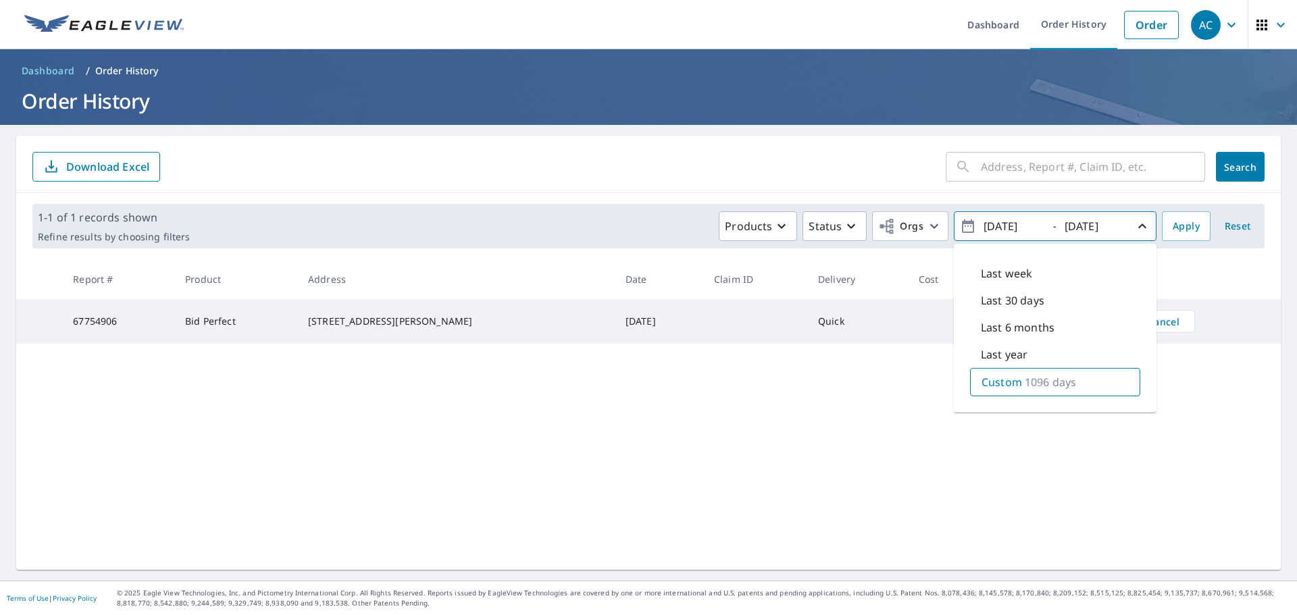
click at [997, 226] on input "[DATE]" at bounding box center [1012, 226] width 66 height 22
click at [994, 226] on input "[DATE]" at bounding box center [1012, 226] width 66 height 22
type input "[DATE]"
click at [1184, 486] on div "​ Search Download Excel 1-1 of 1 records shown Refine results by choosing filte…" at bounding box center [648, 353] width 1264 height 434
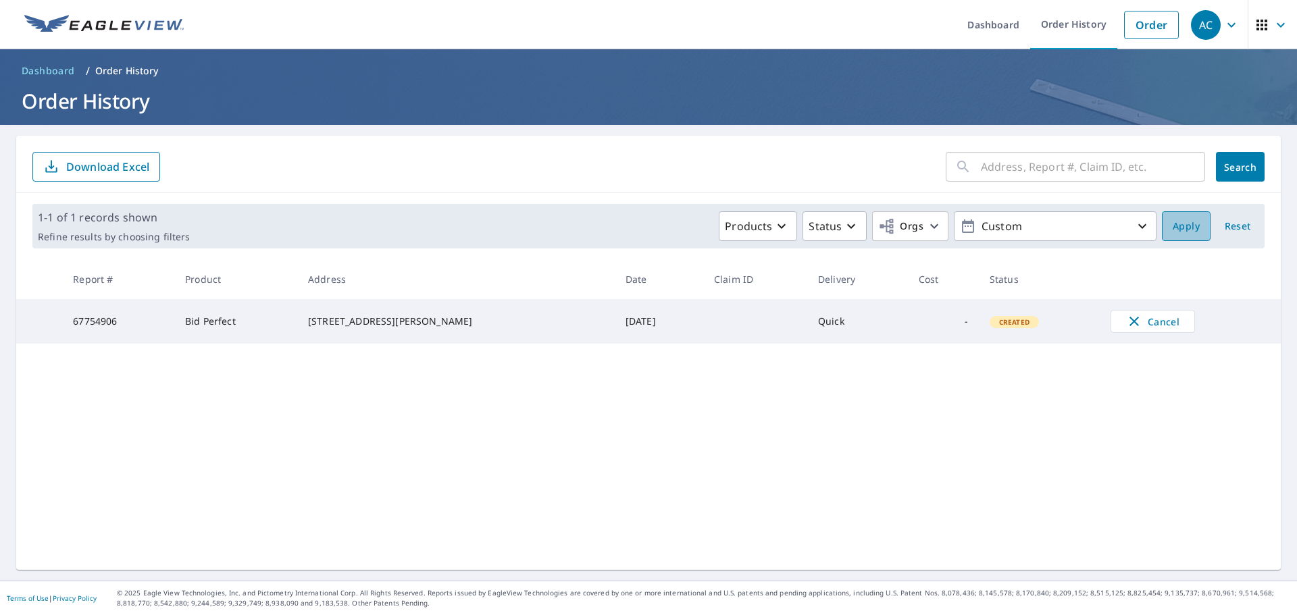
click at [1174, 228] on span "Apply" at bounding box center [1185, 226] width 27 height 17
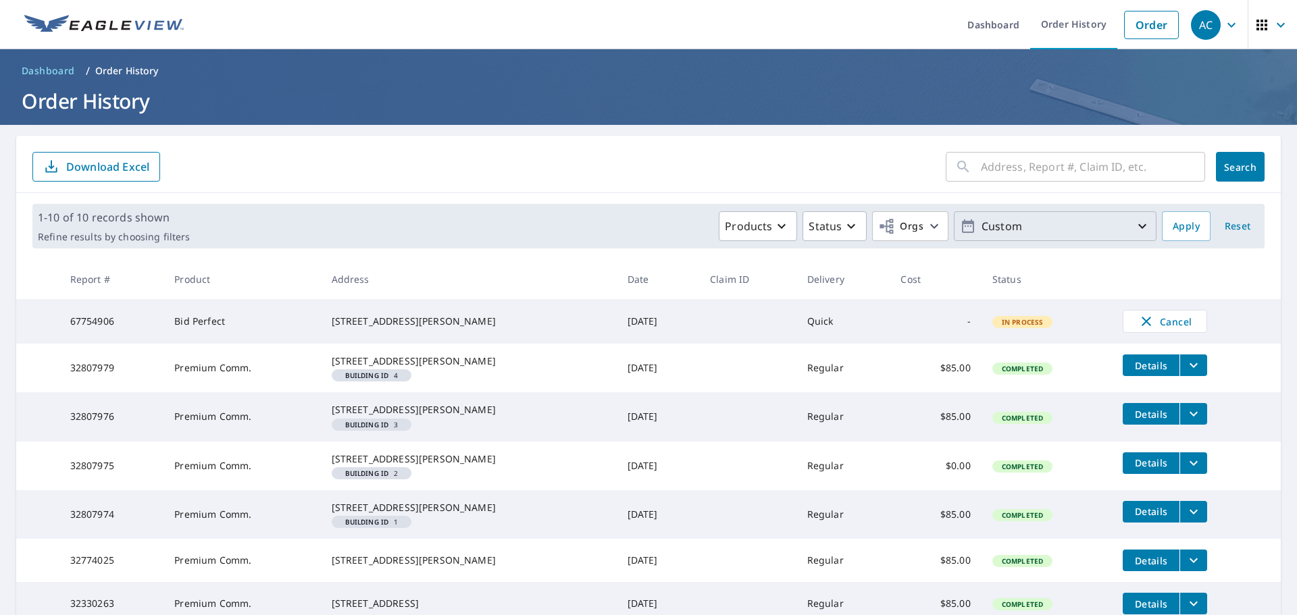
click at [982, 230] on p "Custom" at bounding box center [1055, 227] width 158 height 24
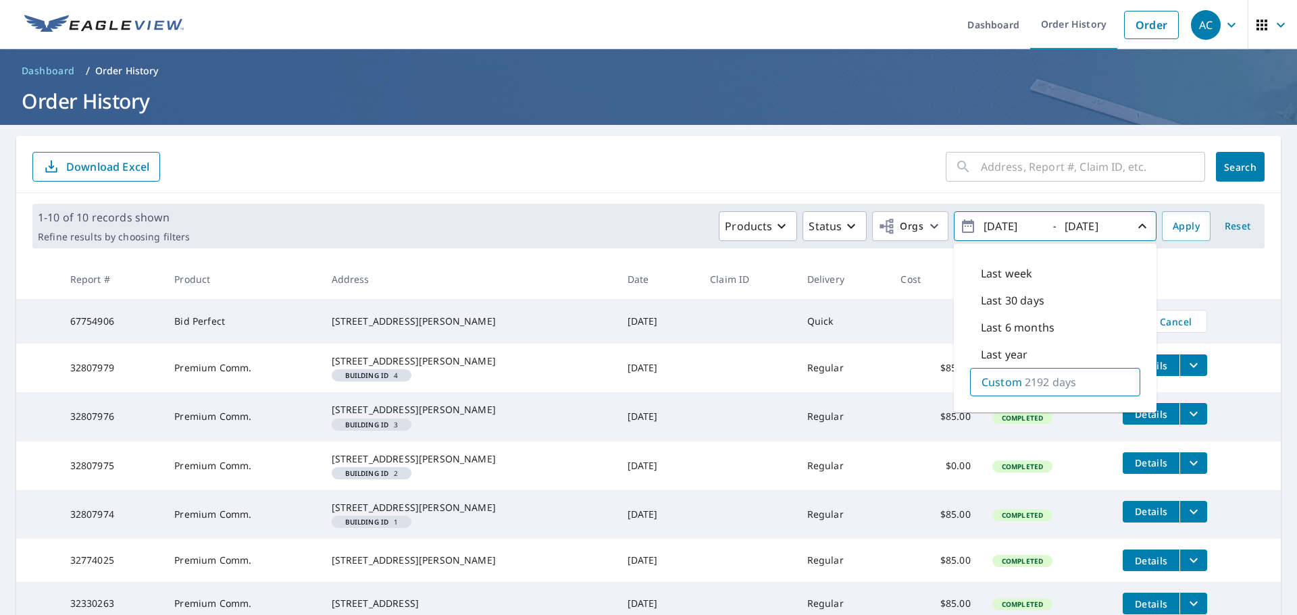
click at [1004, 383] on p "Custom" at bounding box center [1001, 382] width 41 height 16
click at [995, 227] on input "[DATE]" at bounding box center [1012, 226] width 66 height 22
type input "[DATE]"
click at [1226, 172] on span "Search" at bounding box center [1239, 167] width 27 height 13
